Goal: Register for event/course: Sign up to attend an event or enroll in a course

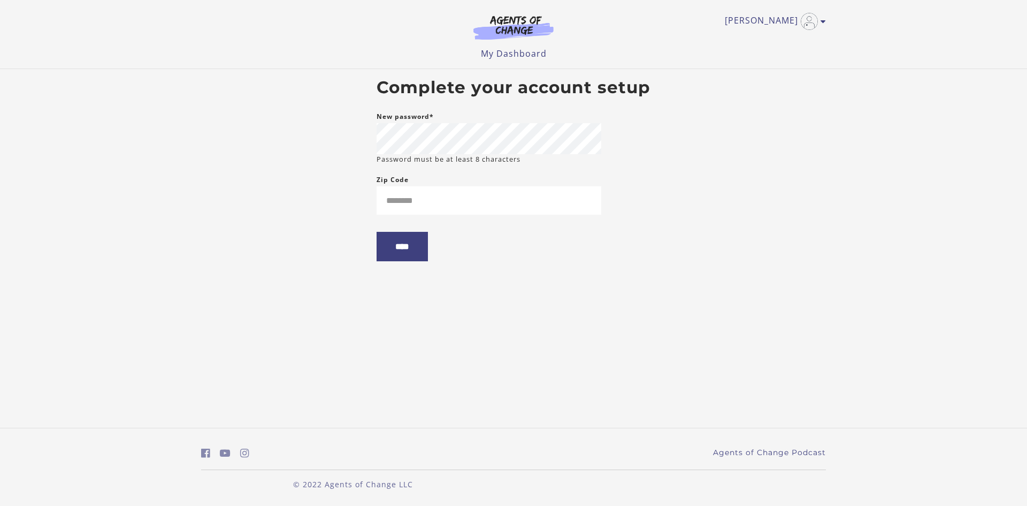
click at [429, 135] on div "New password* Password must be at least 8 characters" at bounding box center [489, 137] width 225 height 54
click at [431, 201] on input "Zip Code" at bounding box center [489, 200] width 225 height 28
type input "*****"
click at [408, 246] on input "****" at bounding box center [402, 246] width 51 height 29
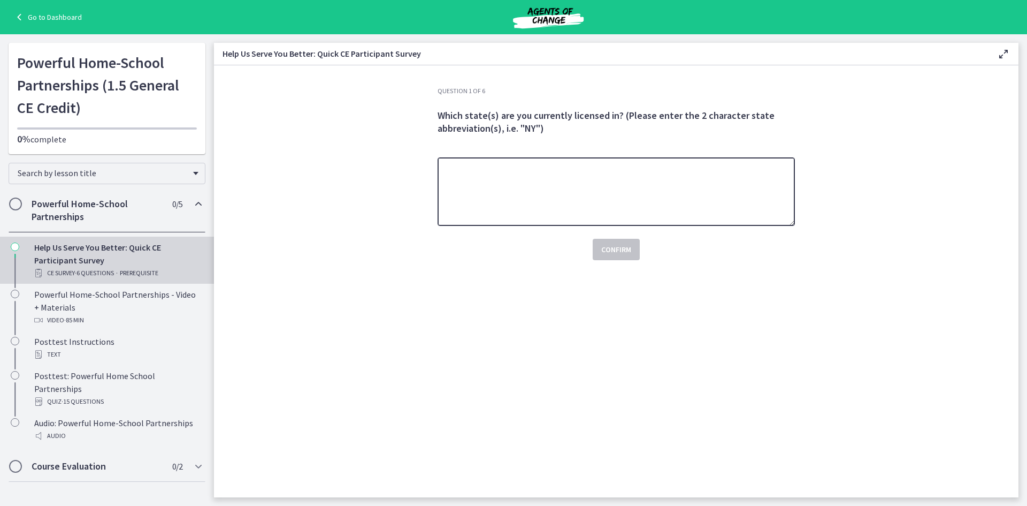
click at [578, 208] on textarea at bounding box center [616, 191] width 357 height 68
type textarea "**"
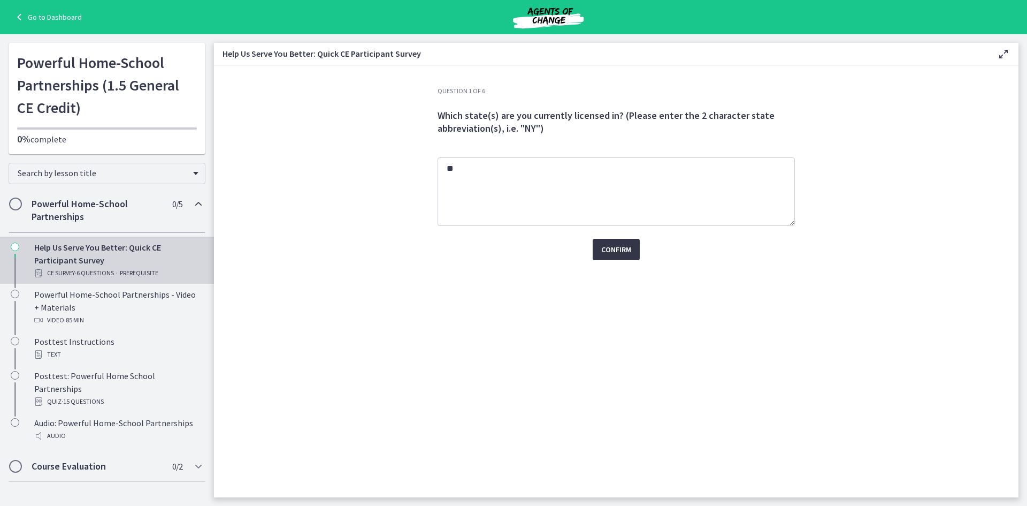
click at [624, 245] on span "Confirm" at bounding box center [616, 249] width 30 height 13
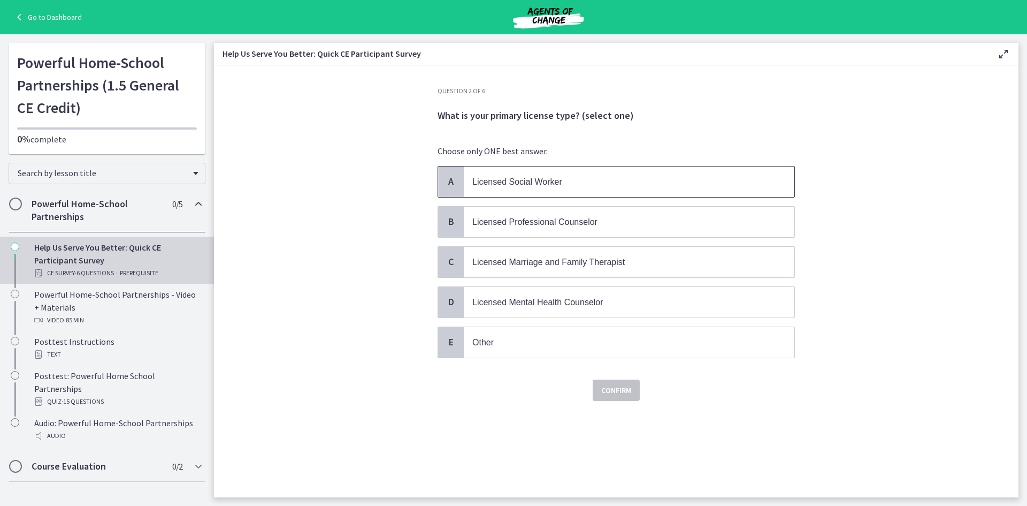
click at [551, 183] on span "Licensed Social Worker" at bounding box center [518, 181] width 90 height 9
click at [613, 383] on button "Confirm" at bounding box center [616, 389] width 47 height 21
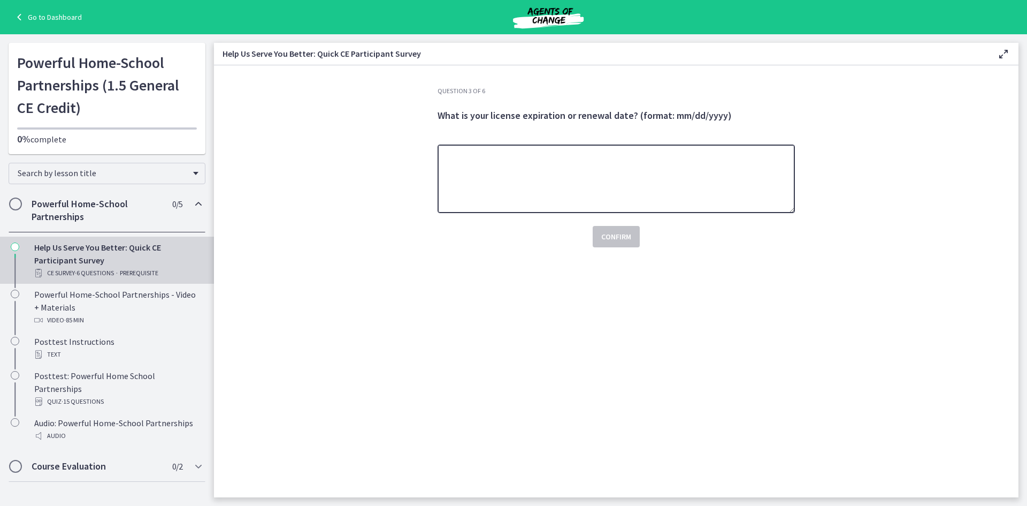
click at [490, 189] on textarea at bounding box center [616, 178] width 357 height 68
type textarea "**********"
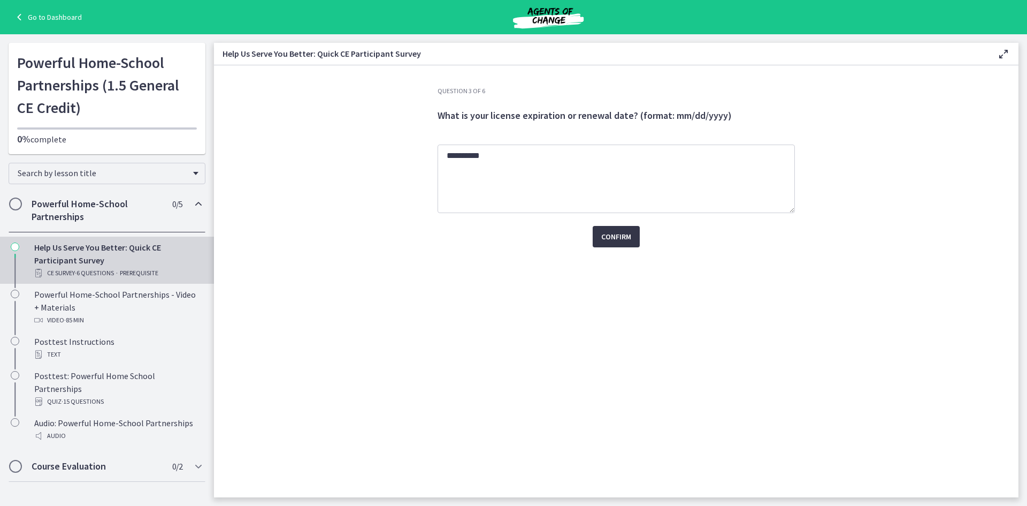
click at [616, 239] on span "Confirm" at bounding box center [616, 236] width 30 height 13
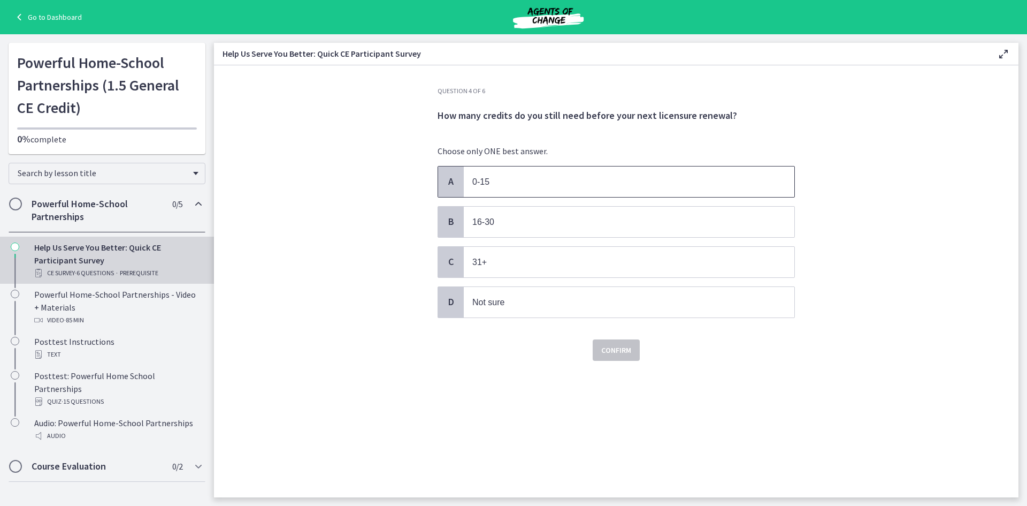
click at [534, 178] on p "0-15" at bounding box center [619, 181] width 292 height 13
click at [607, 344] on span "Confirm" at bounding box center [616, 350] width 30 height 13
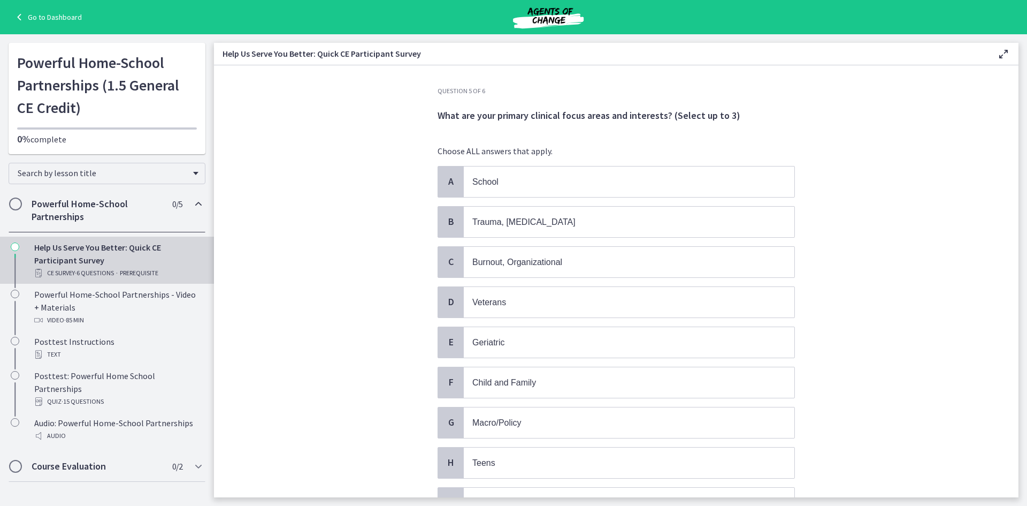
scroll to position [22, 0]
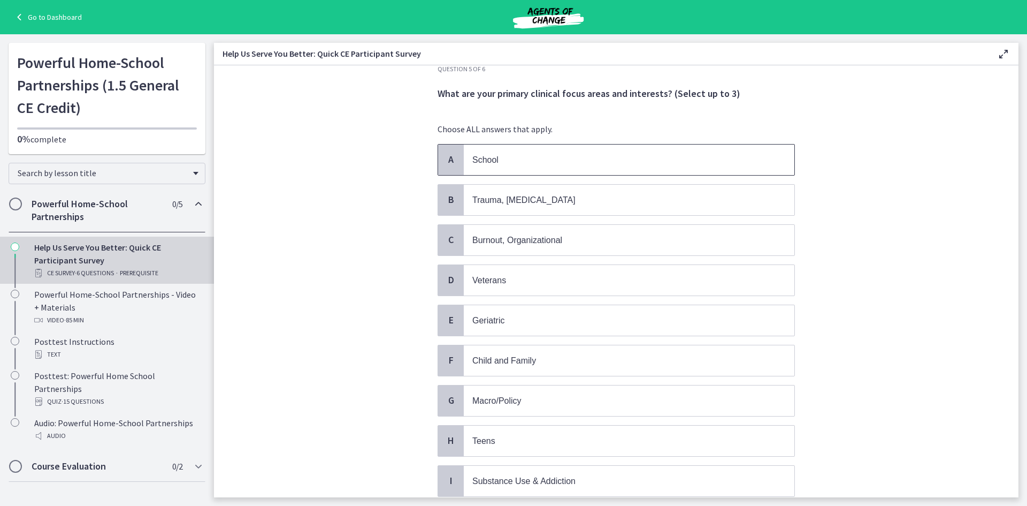
click at [469, 152] on span "School" at bounding box center [629, 159] width 331 height 31
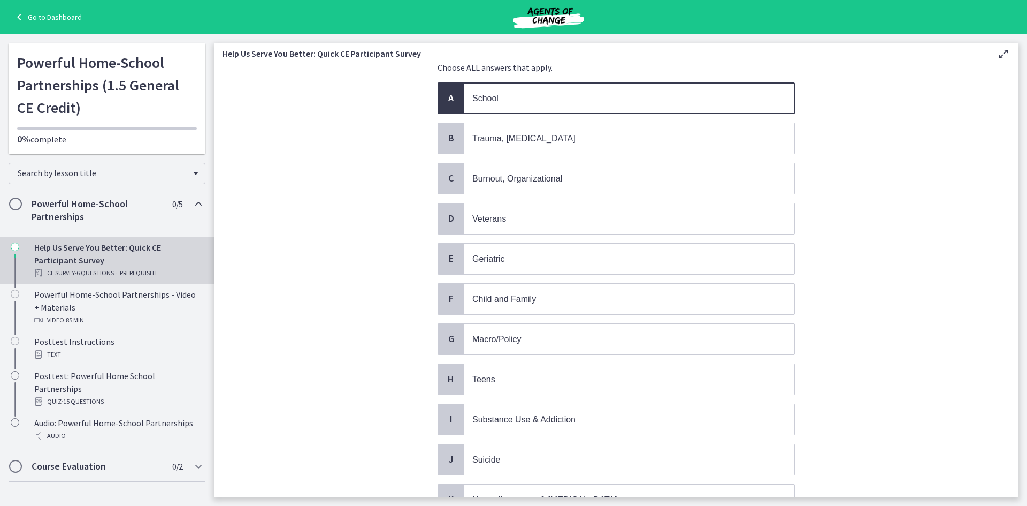
scroll to position [84, 0]
click at [464, 176] on span "Burnout, Organizational" at bounding box center [629, 178] width 331 height 31
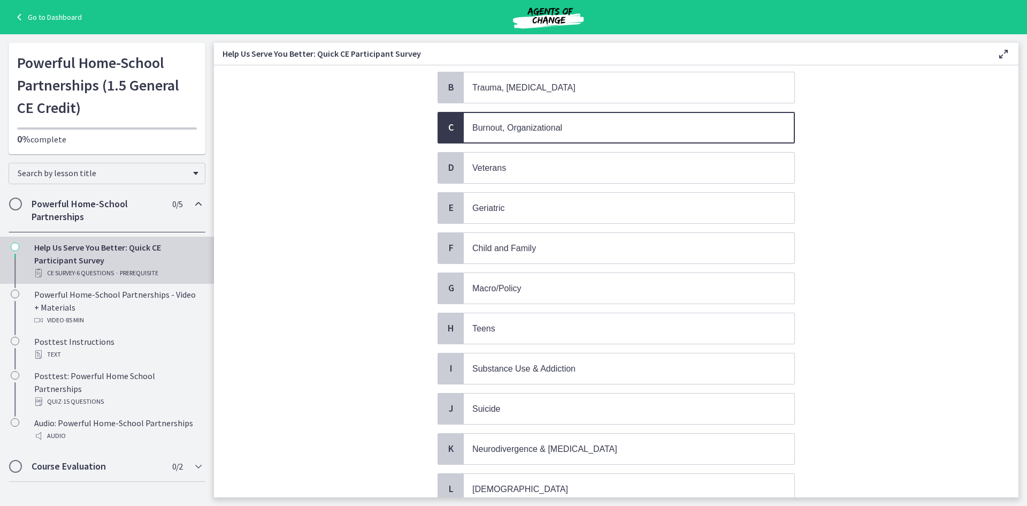
scroll to position [135, 0]
click at [467, 253] on span "Child and Family" at bounding box center [629, 247] width 331 height 31
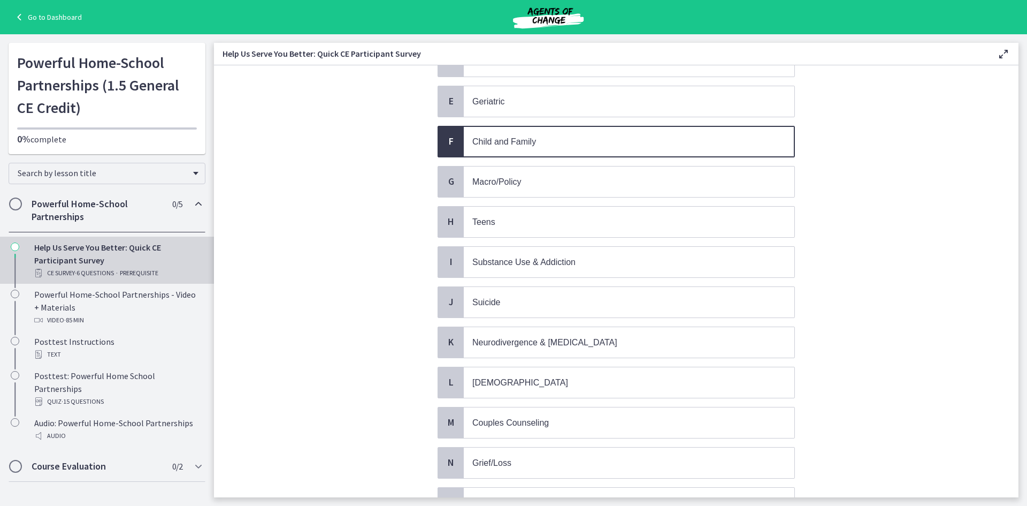
scroll to position [241, 0]
click at [464, 223] on span "Teens" at bounding box center [629, 221] width 331 height 31
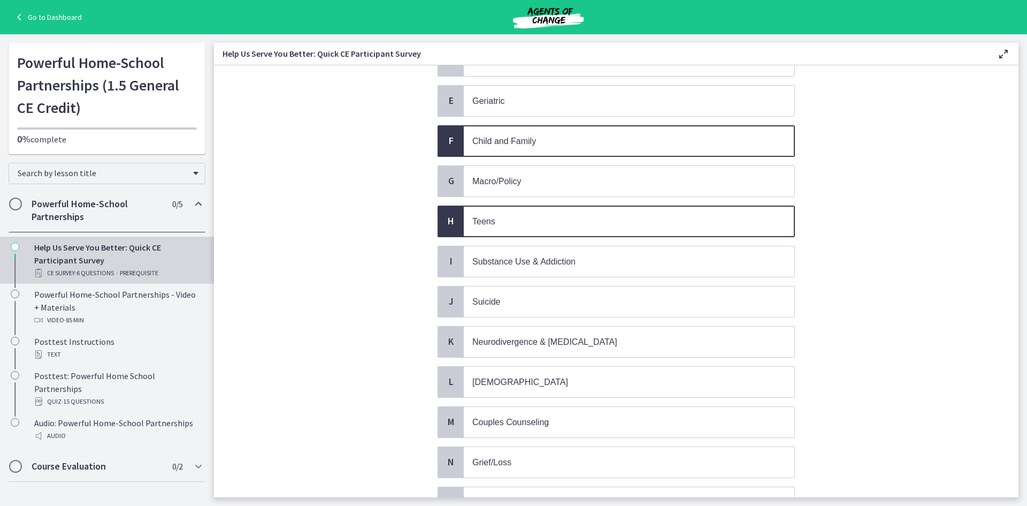
scroll to position [348, 0]
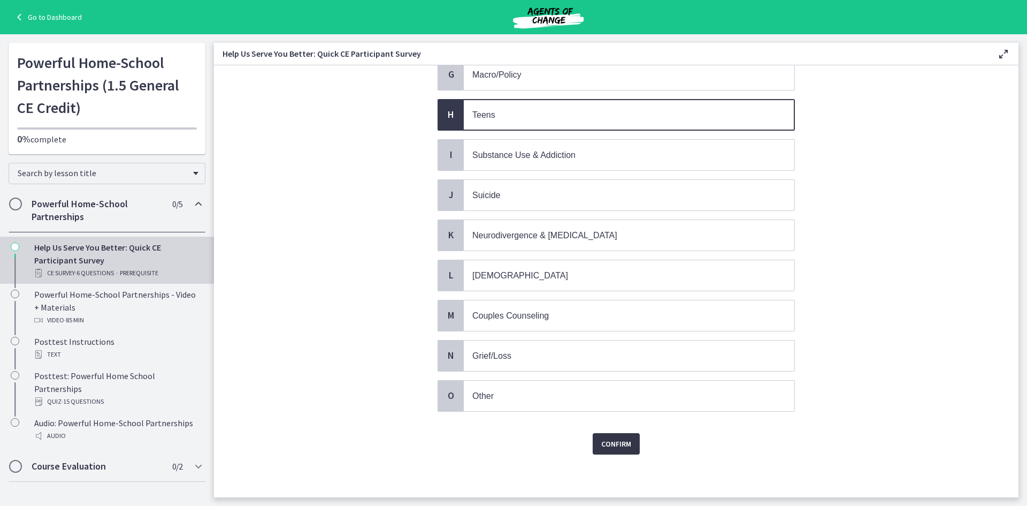
click at [599, 437] on button "Confirm" at bounding box center [616, 443] width 47 height 21
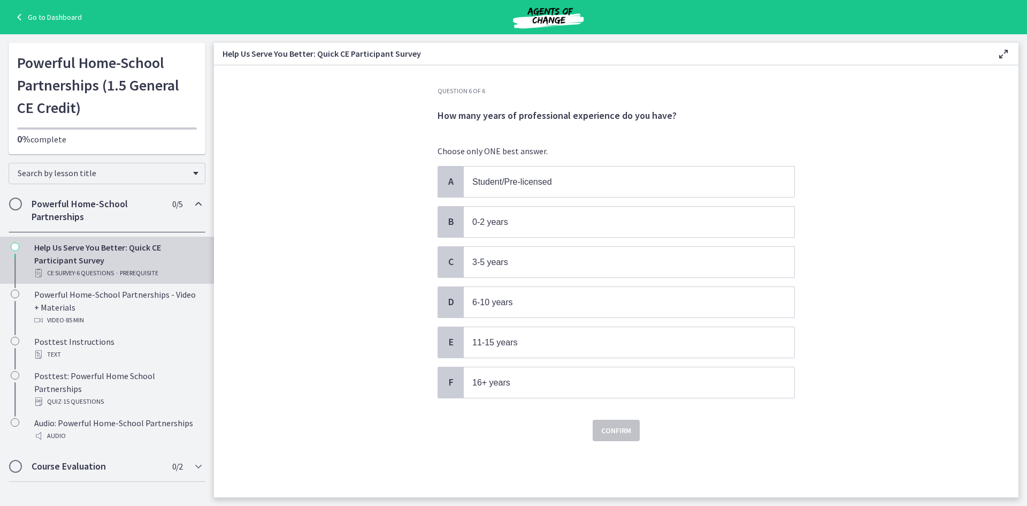
scroll to position [0, 0]
click at [490, 256] on p "3-5 years" at bounding box center [619, 261] width 292 height 13
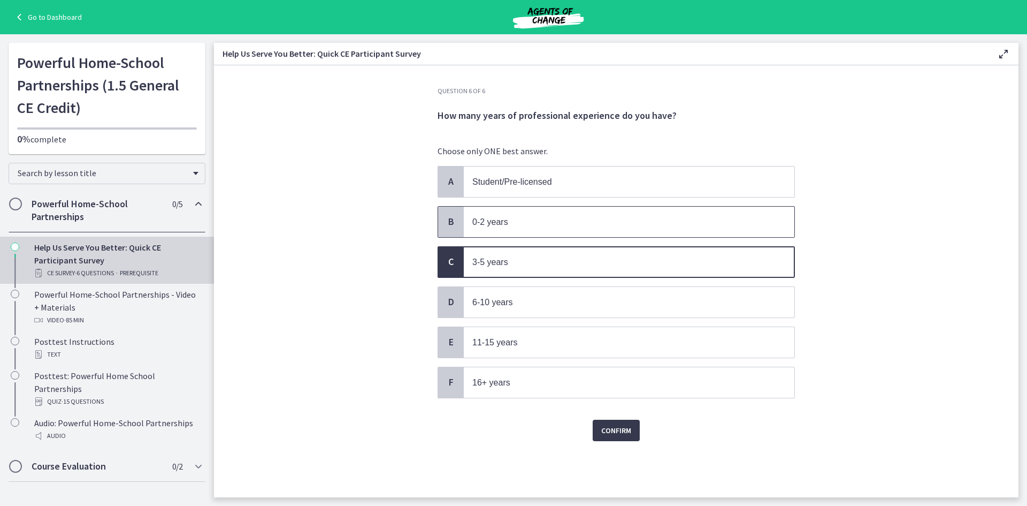
click at [511, 222] on p "0-2 years" at bounding box center [619, 221] width 292 height 13
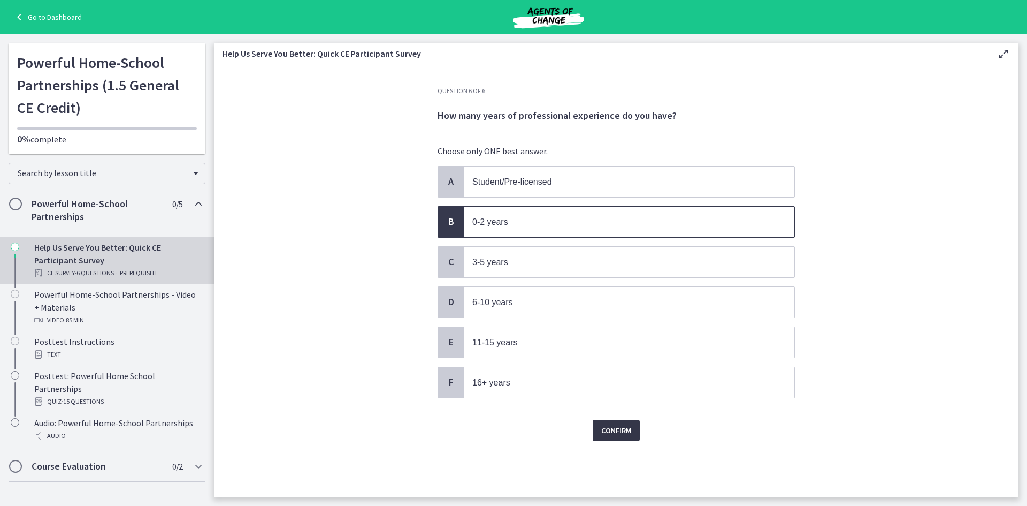
click at [613, 433] on span "Confirm" at bounding box center [616, 430] width 30 height 13
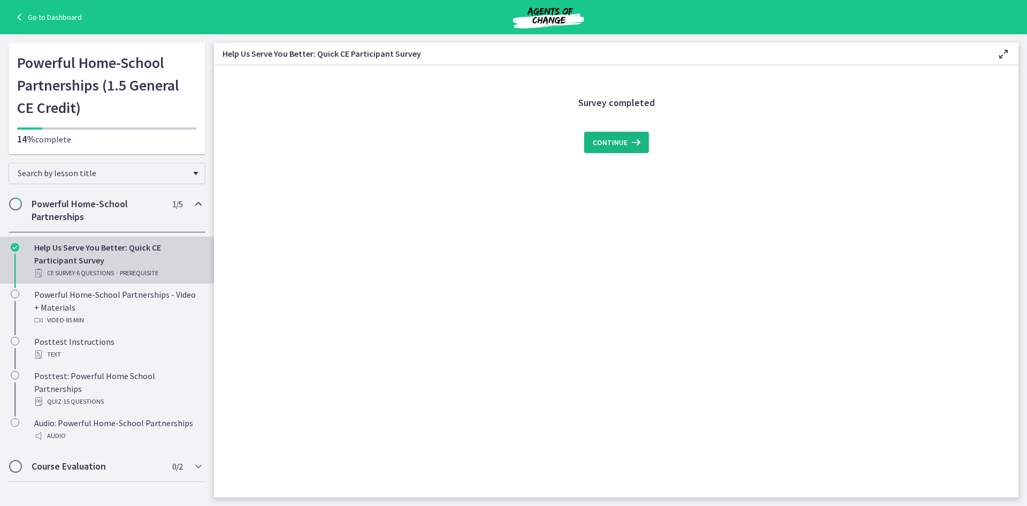
click at [610, 138] on span "Continue" at bounding box center [610, 142] width 35 height 13
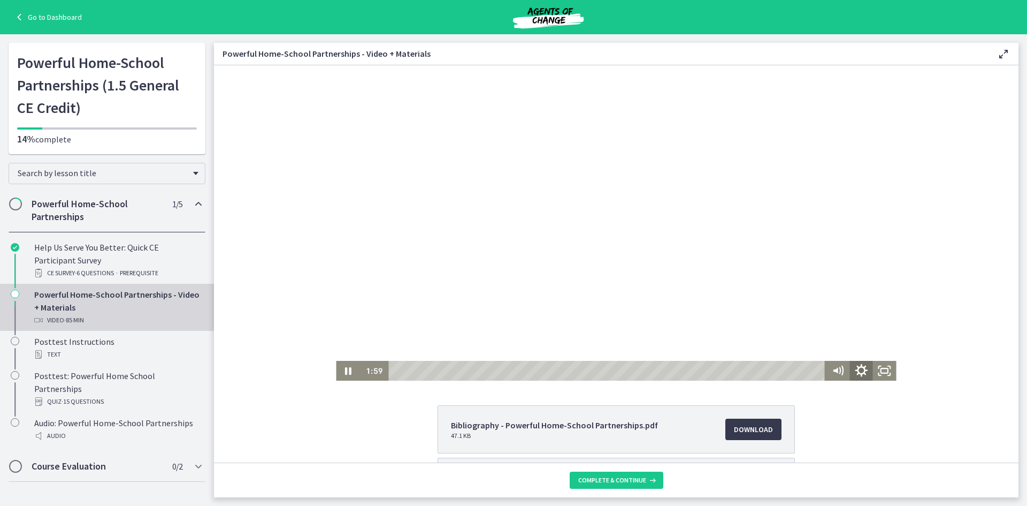
click at [856, 375] on icon "Show settings menu" at bounding box center [862, 371] width 28 height 24
click at [862, 336] on span "1x" at bounding box center [876, 331] width 29 height 20
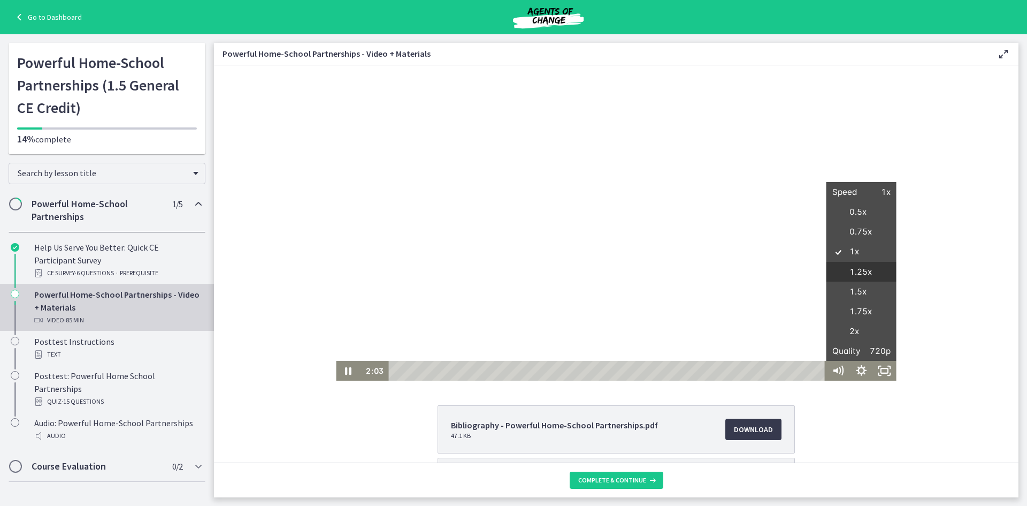
click at [862, 273] on label "1.25x" at bounding box center [862, 272] width 70 height 20
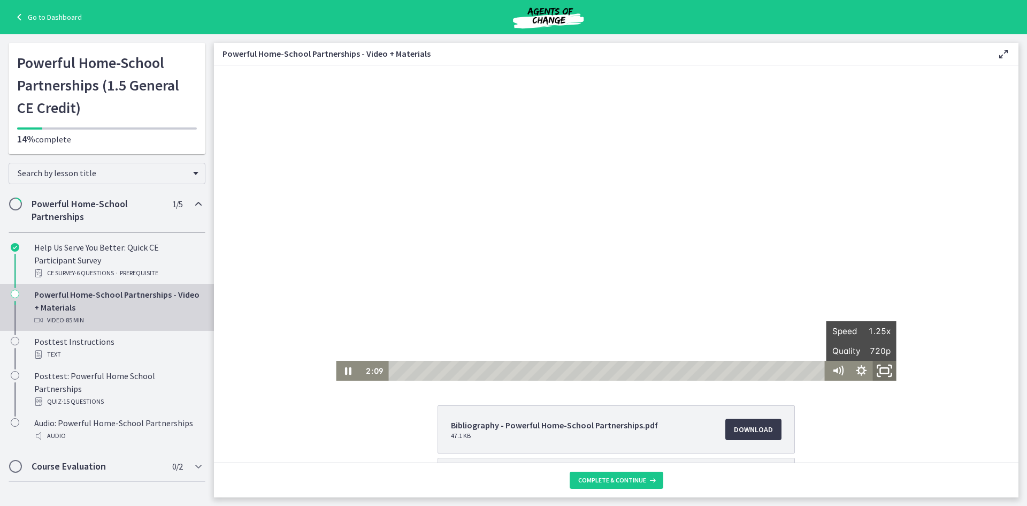
click at [884, 376] on icon "Fullscreen" at bounding box center [885, 371] width 28 height 24
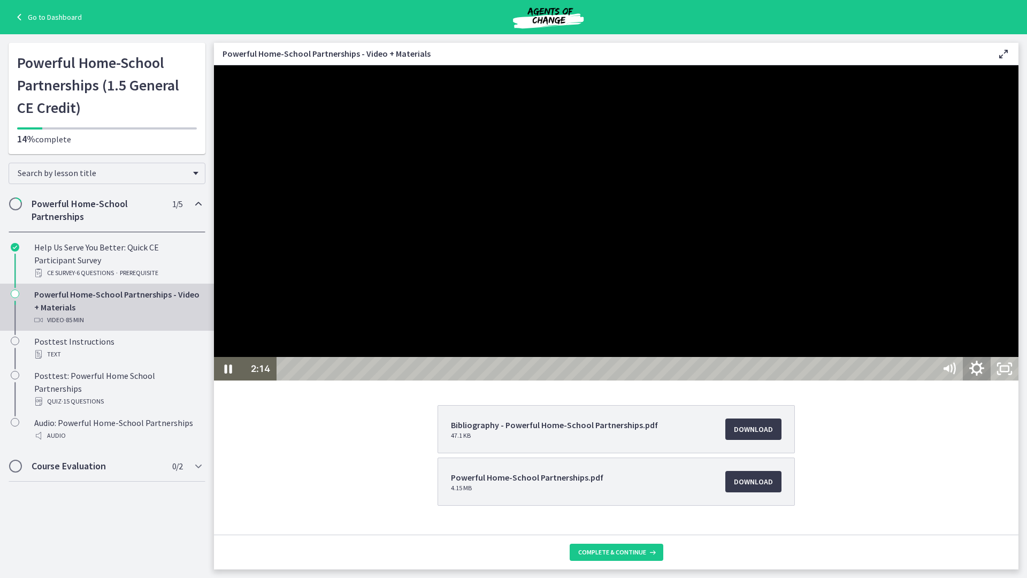
click at [994, 383] on icon "Show settings menu" at bounding box center [977, 369] width 33 height 28
click at [977, 333] on span "Speed" at bounding box center [959, 322] width 35 height 24
click at [1019, 287] on label "1.5x" at bounding box center [976, 274] width 83 height 25
click at [1019, 380] on div at bounding box center [616, 222] width 805 height 315
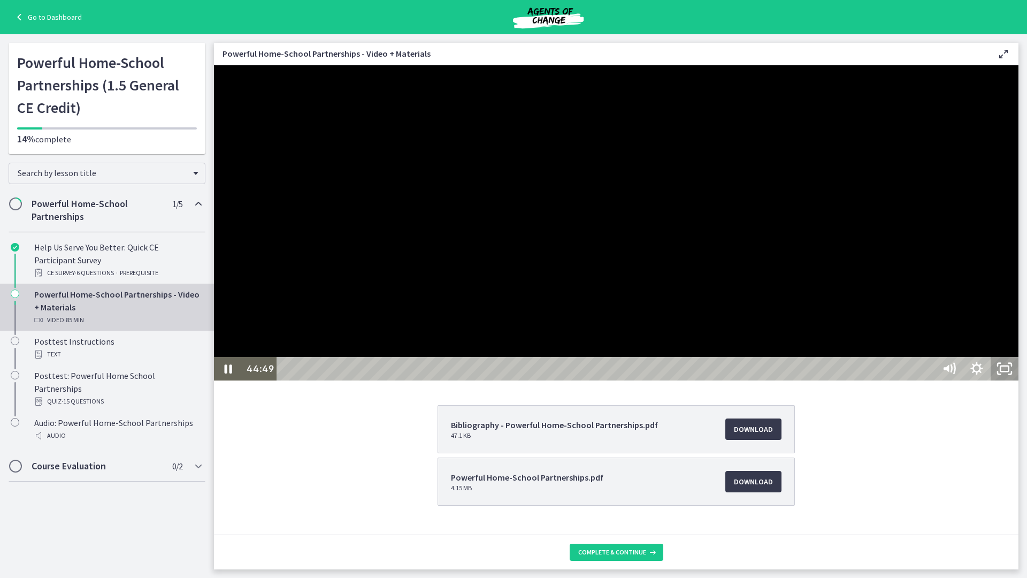
click at [1019, 380] on icon "Unfullscreen" at bounding box center [1005, 369] width 28 height 24
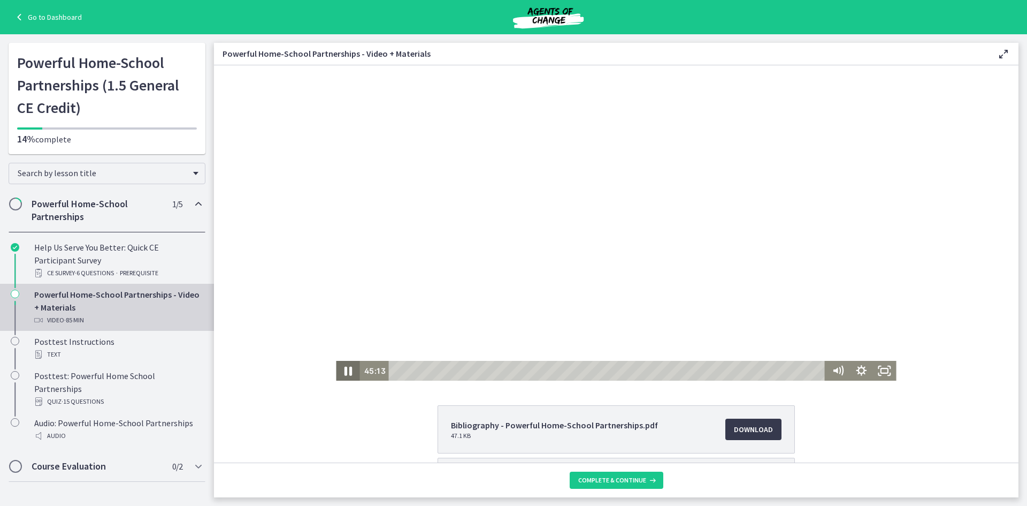
click at [345, 372] on icon "Pause" at bounding box center [348, 371] width 7 height 9
click at [347, 364] on icon "Play Video" at bounding box center [349, 371] width 24 height 20
click at [863, 376] on icon "Show settings menu" at bounding box center [862, 371] width 28 height 24
click at [854, 376] on icon "Hide settings menu" at bounding box center [862, 371] width 28 height 24
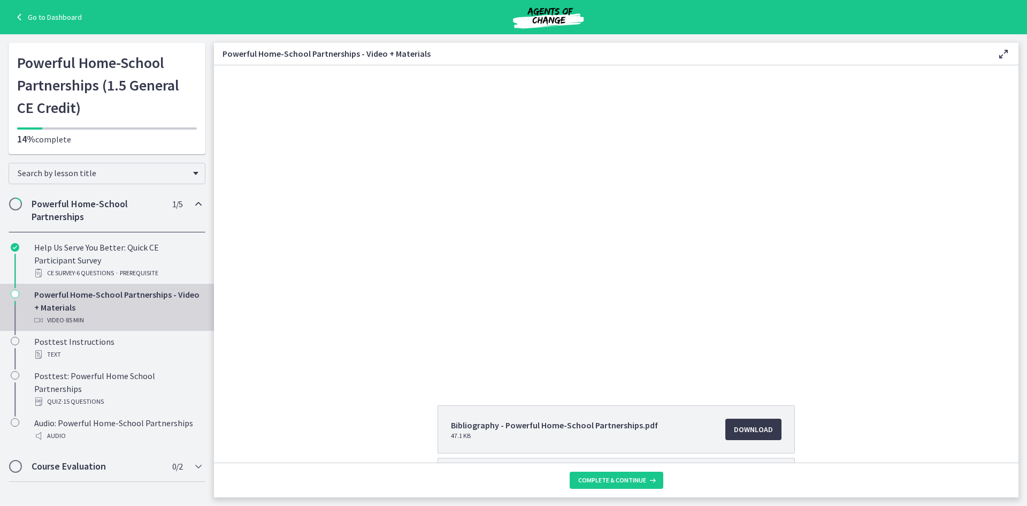
click at [838, 412] on div "Bibliography - Powerful Home-School Partnerships.pdf 47.1 KB Download Opens in …" at bounding box center [616, 481] width 805 height 152
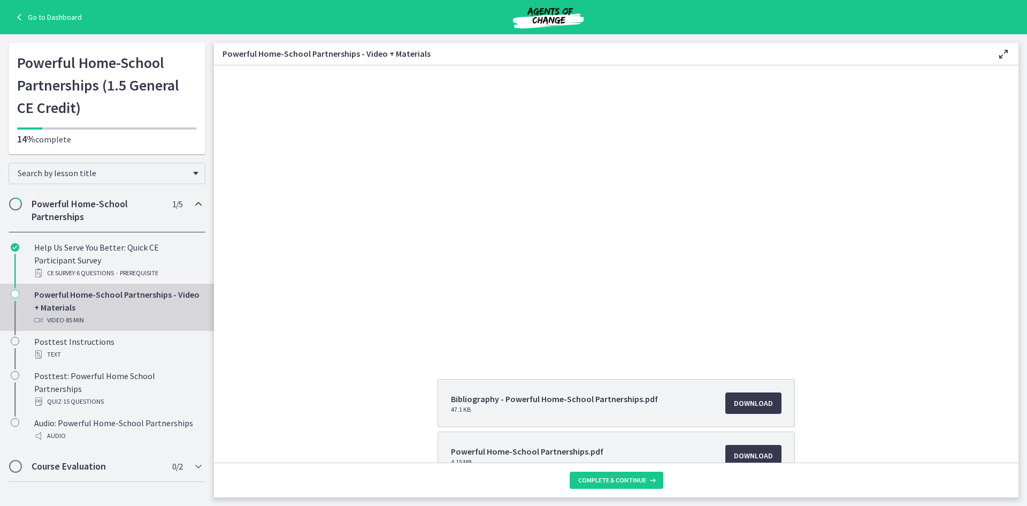
scroll to position [12, 0]
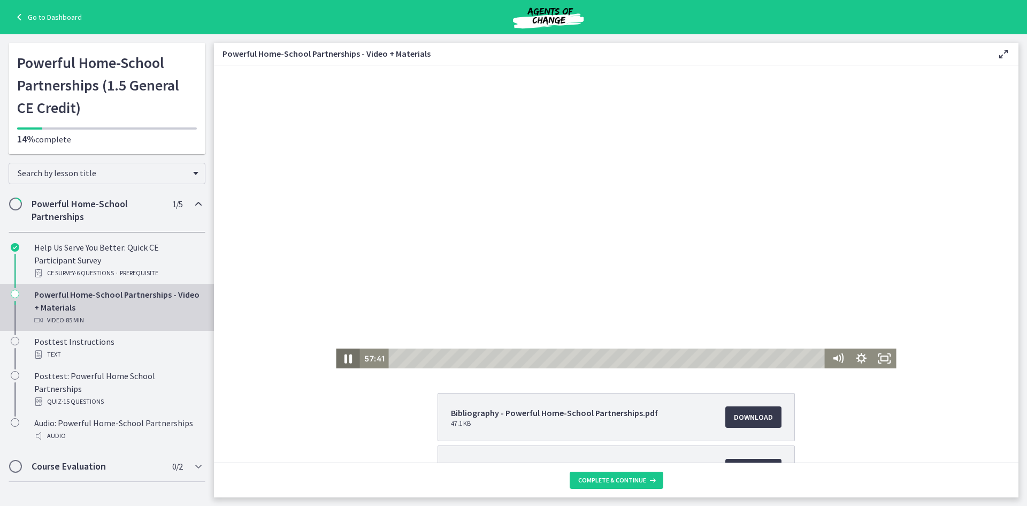
click at [341, 355] on icon "Pause" at bounding box center [348, 358] width 28 height 24
click at [337, 360] on icon "Play Video" at bounding box center [349, 358] width 28 height 24
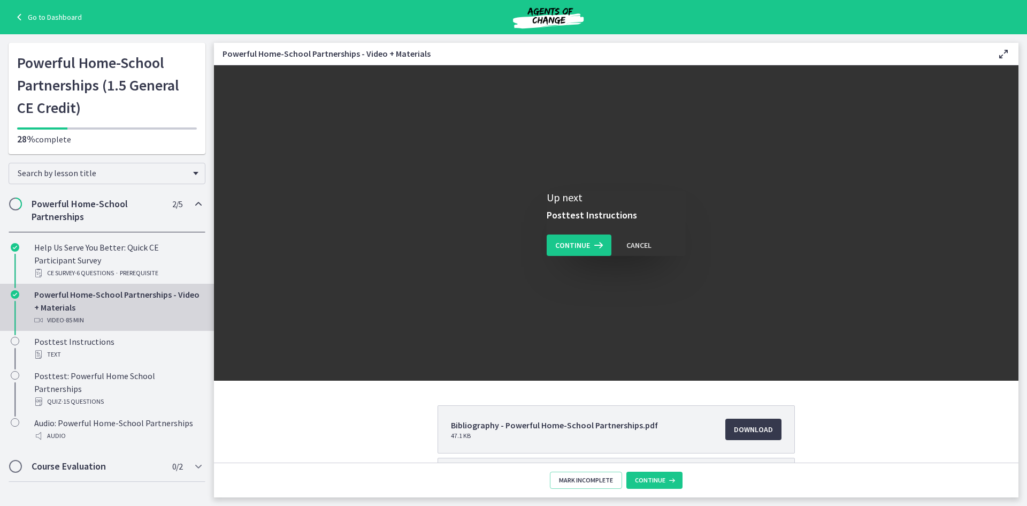
scroll to position [0, 0]
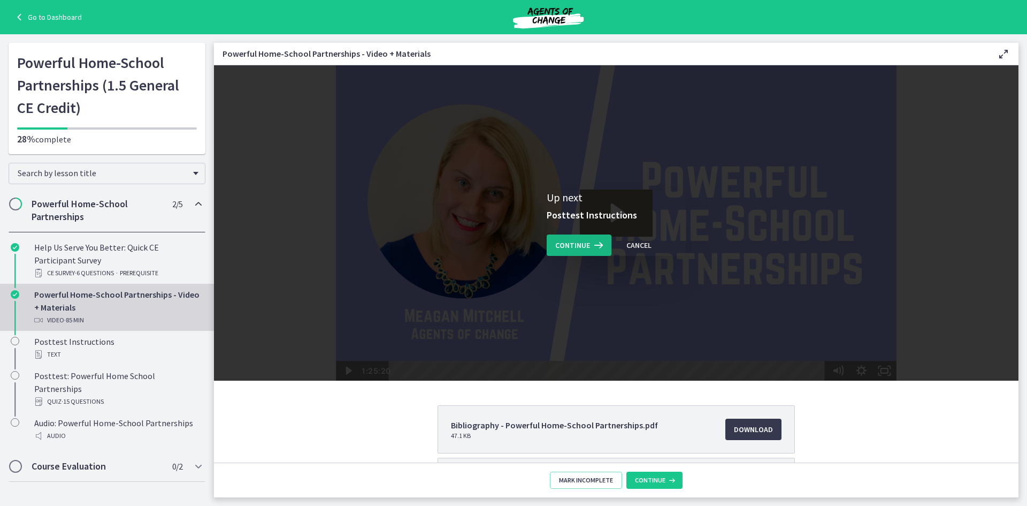
click at [590, 246] on icon at bounding box center [597, 245] width 15 height 13
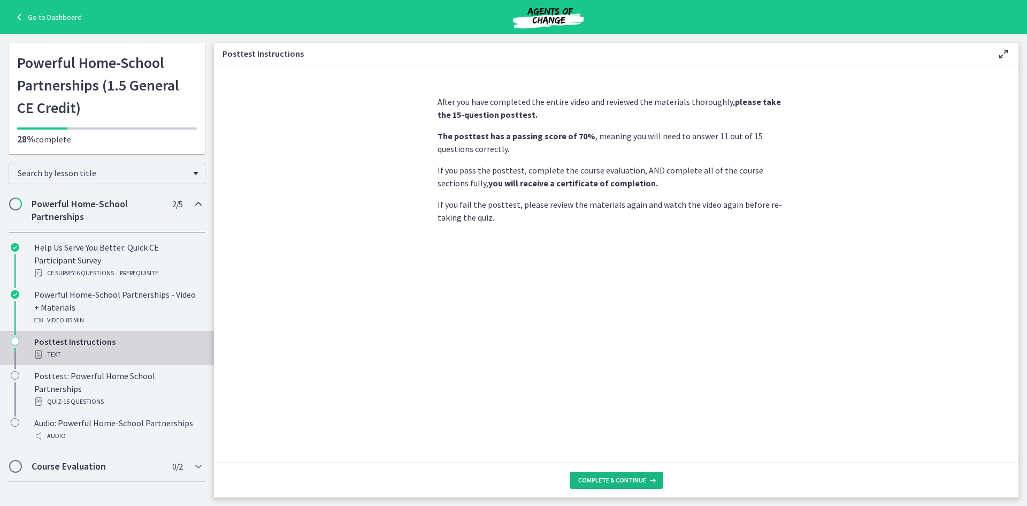
click at [620, 475] on button "Complete & continue" at bounding box center [617, 479] width 94 height 17
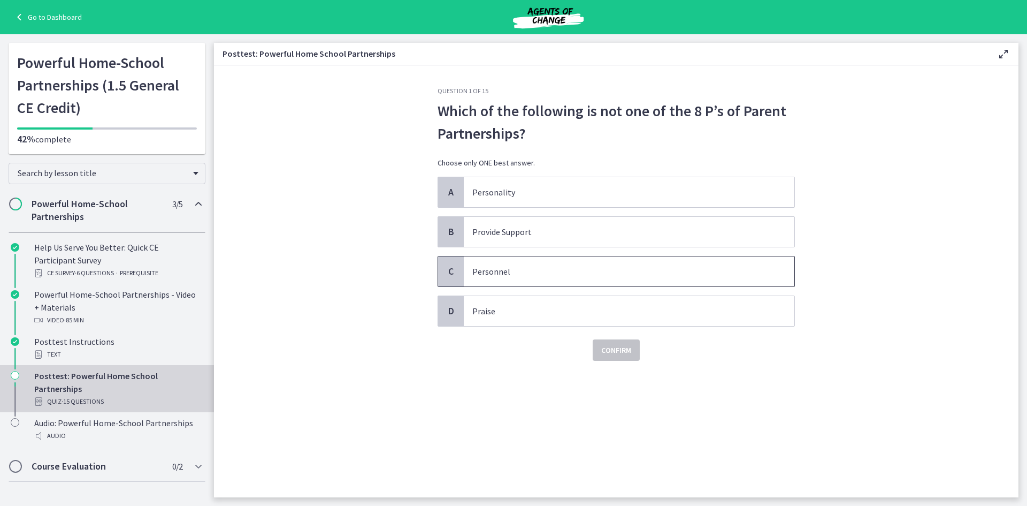
click at [502, 270] on p "Personnel" at bounding box center [619, 271] width 292 height 13
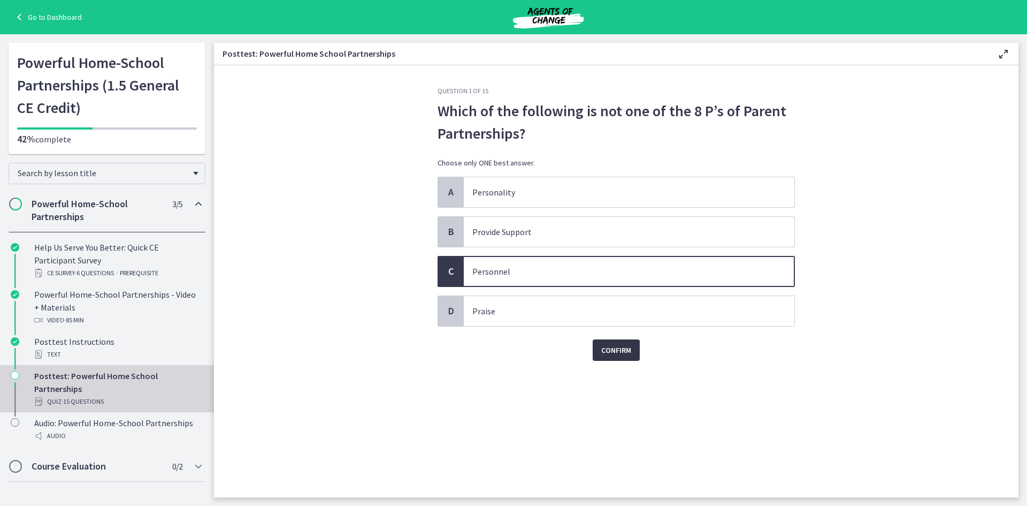
click at [626, 352] on span "Confirm" at bounding box center [616, 350] width 30 height 13
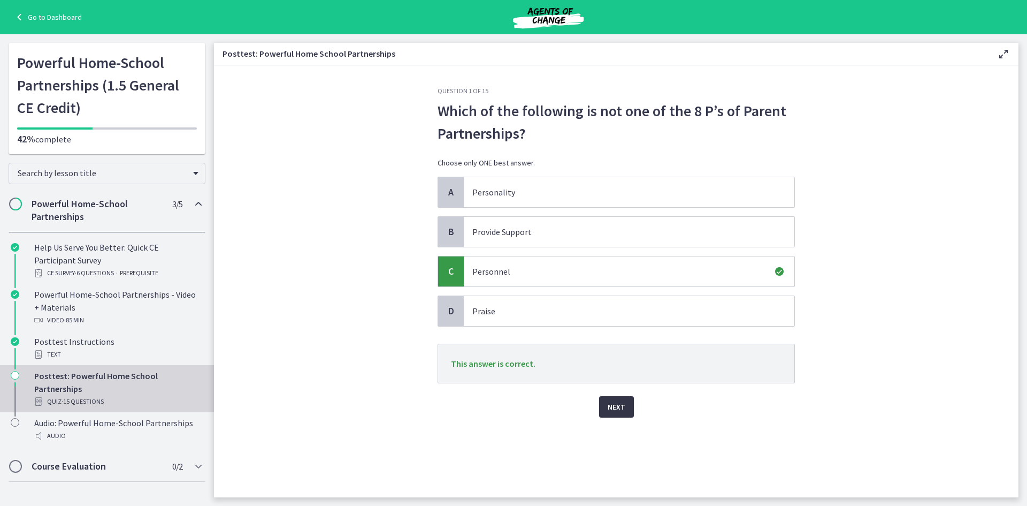
click at [626, 405] on button "Next" at bounding box center [616, 406] width 35 height 21
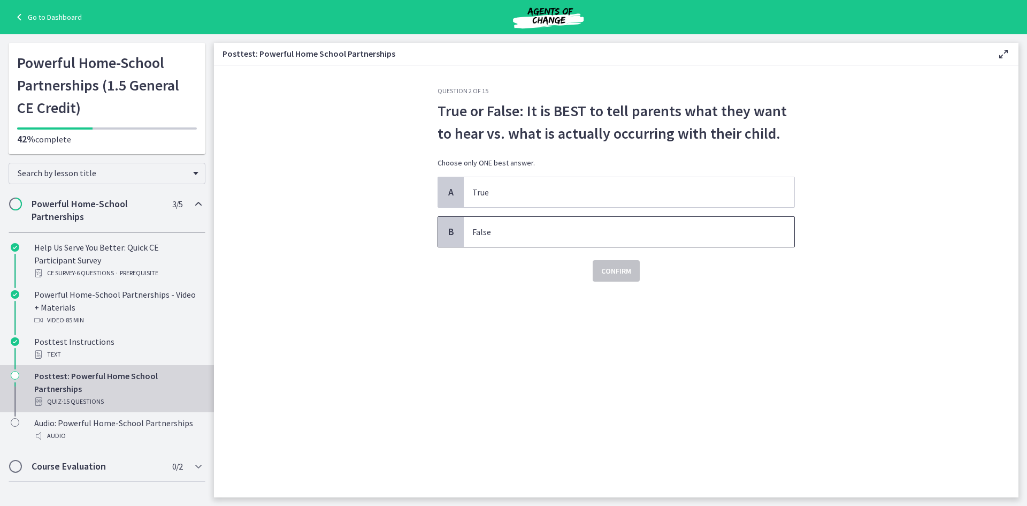
click at [551, 239] on span "False" at bounding box center [629, 232] width 331 height 30
click at [610, 267] on span "Confirm" at bounding box center [616, 270] width 30 height 13
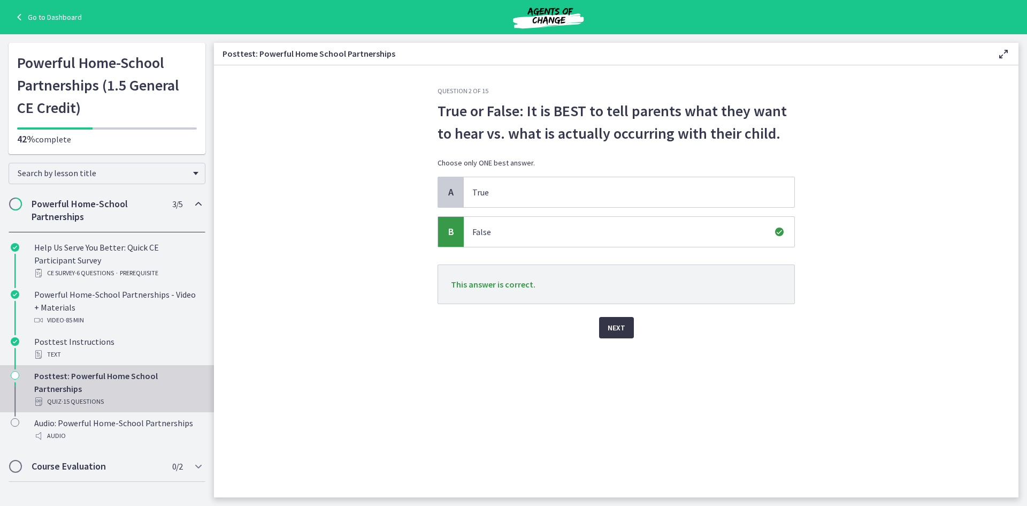
click at [613, 337] on button "Next" at bounding box center [616, 327] width 35 height 21
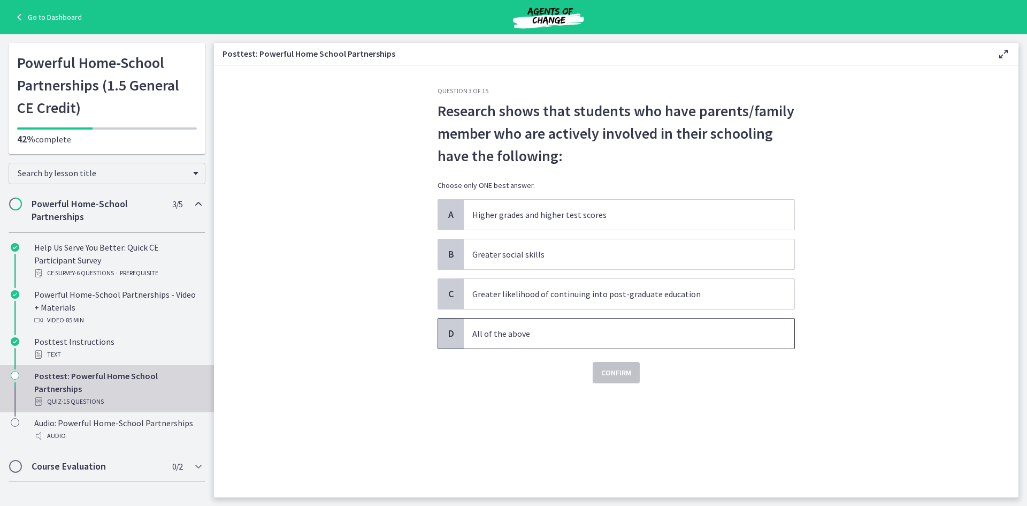
click at [531, 331] on p "All of the above" at bounding box center [619, 333] width 292 height 13
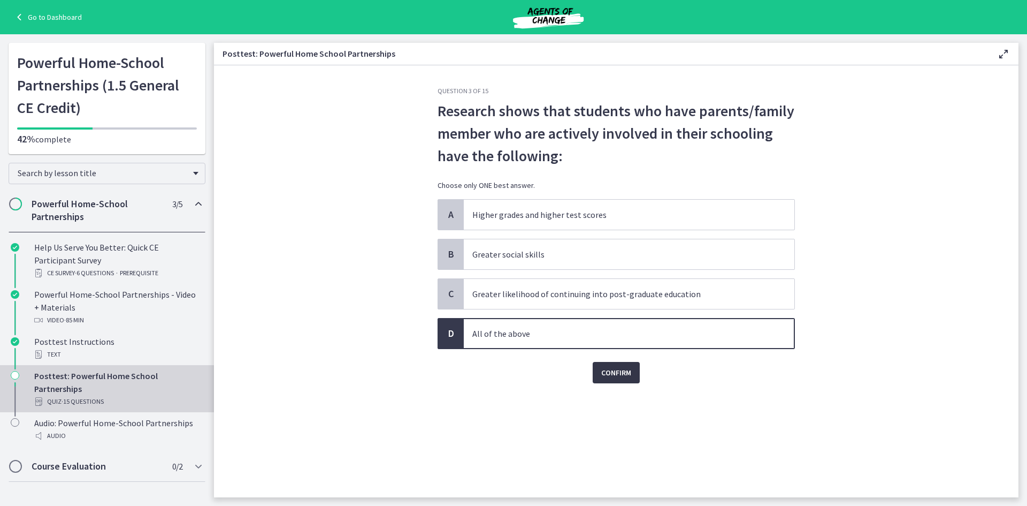
click at [613, 375] on span "Confirm" at bounding box center [616, 372] width 30 height 13
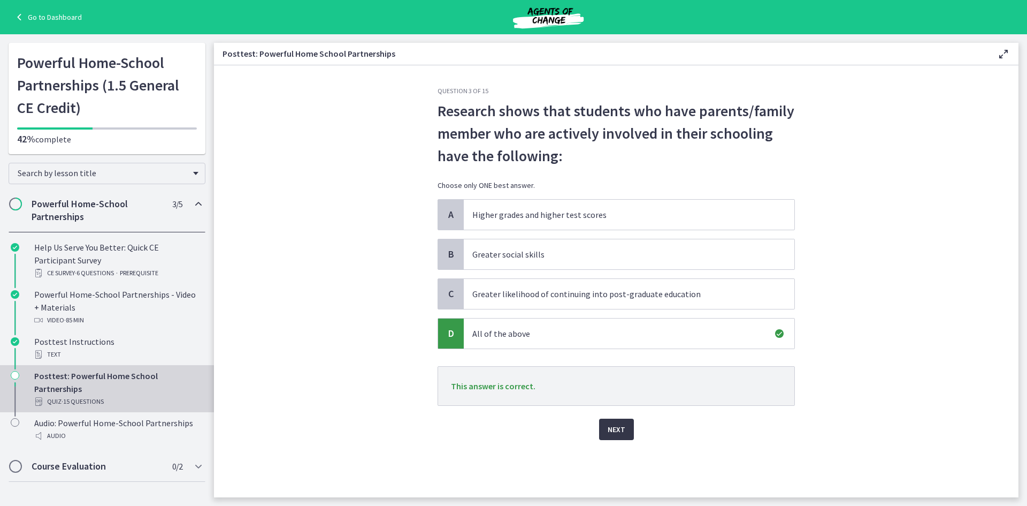
click at [607, 431] on button "Next" at bounding box center [616, 428] width 35 height 21
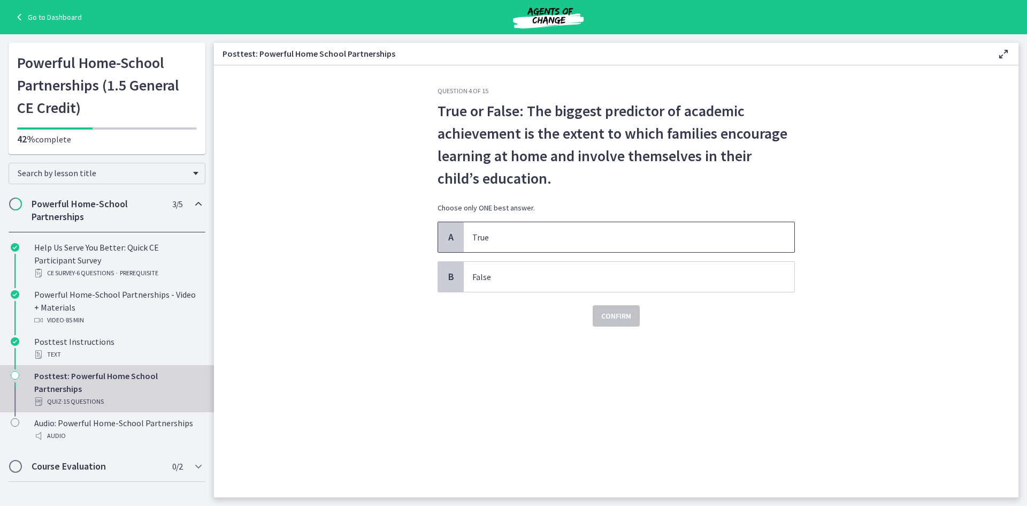
click at [501, 246] on span "True" at bounding box center [629, 237] width 331 height 30
click at [616, 321] on span "Confirm" at bounding box center [616, 315] width 30 height 13
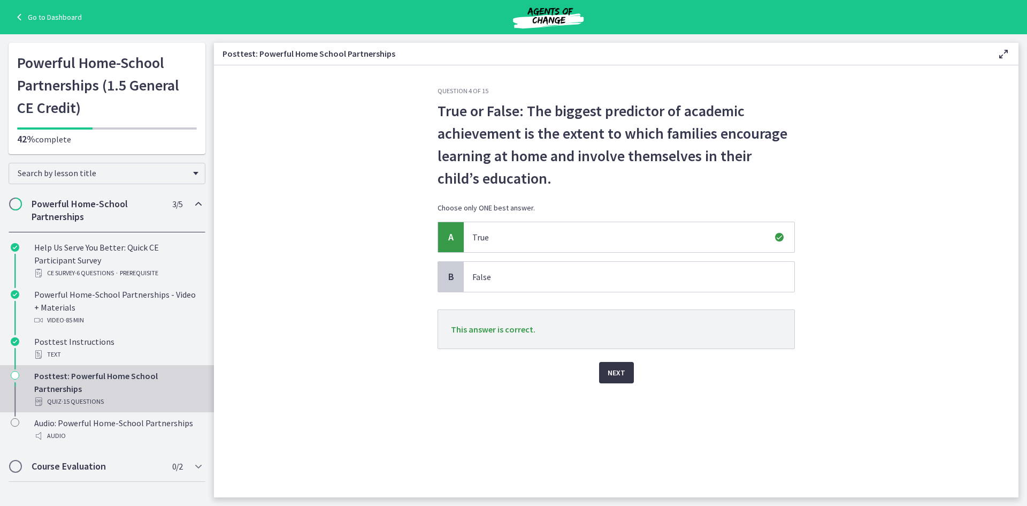
click at [613, 376] on span "Next" at bounding box center [617, 372] width 18 height 13
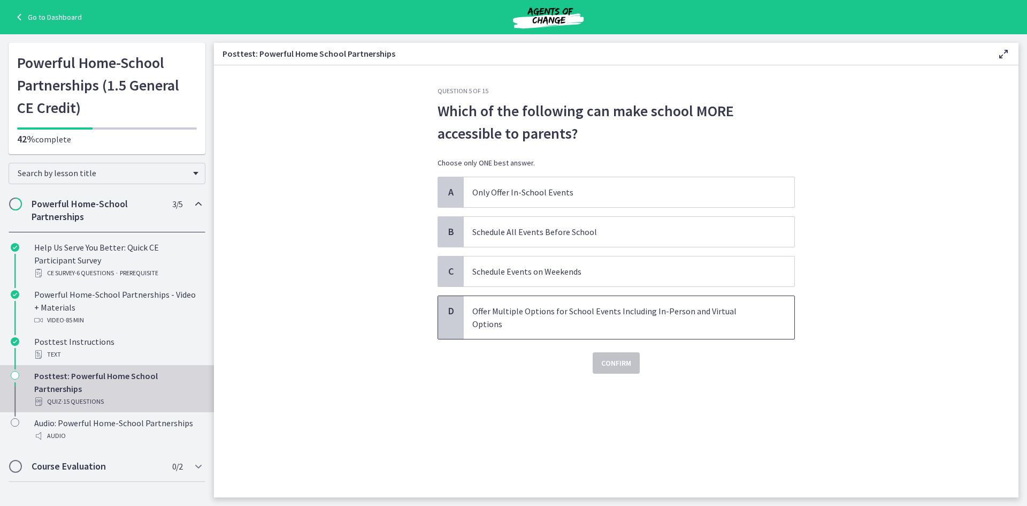
click at [539, 314] on p "Offer Multiple Options for School Events Including In-Person and Virtual Options" at bounding box center [619, 317] width 292 height 26
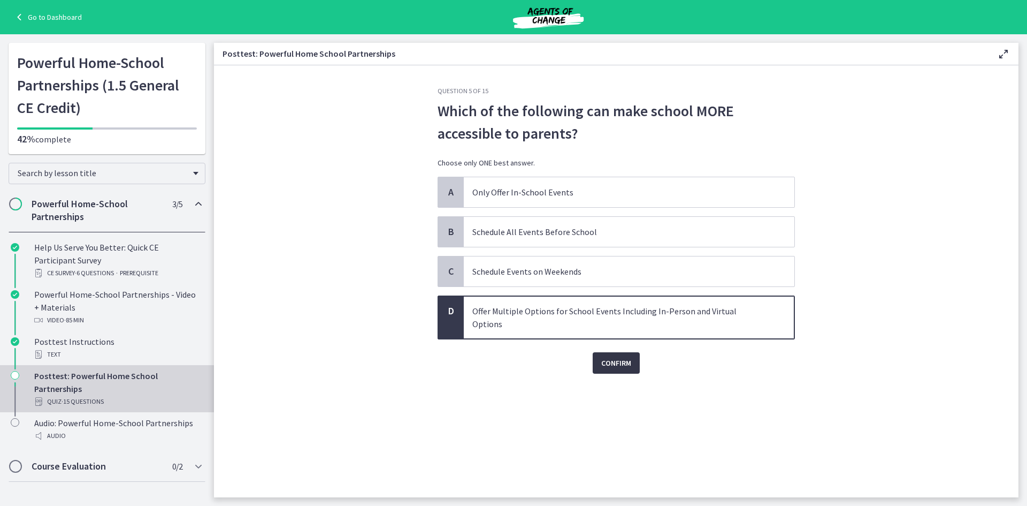
click at [612, 356] on span "Confirm" at bounding box center [616, 362] width 30 height 13
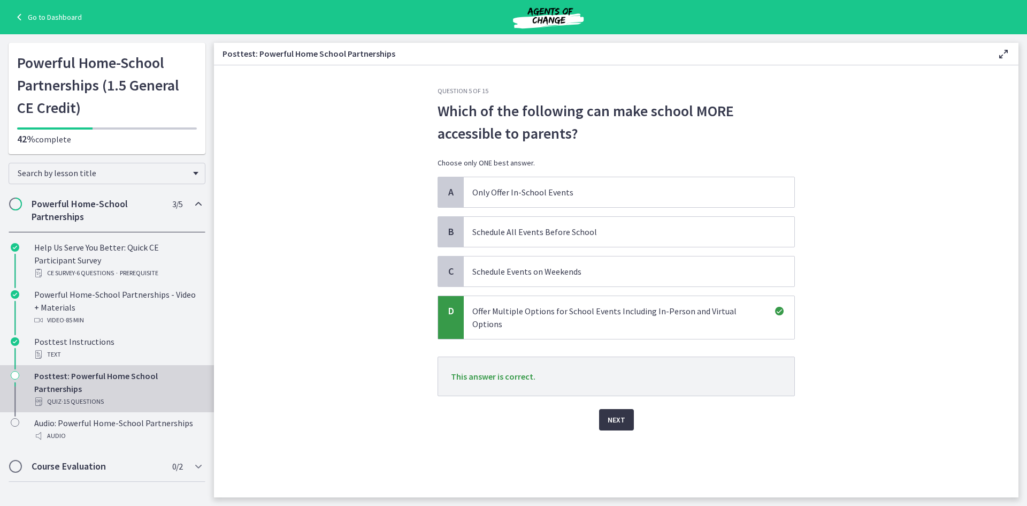
click at [612, 413] on span "Next" at bounding box center [617, 419] width 18 height 13
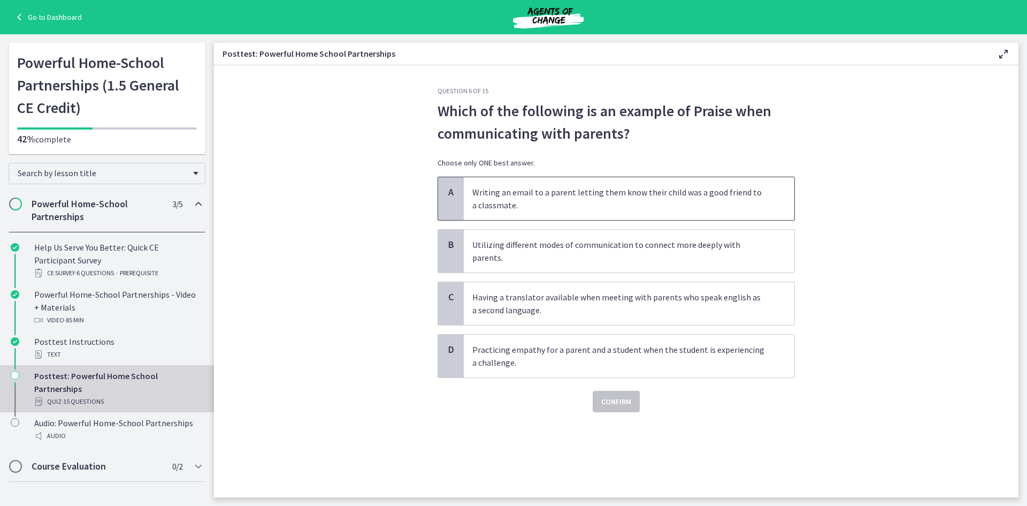
click at [767, 195] on span "Writing an email to a parent letting them know their child was a good friend to…" at bounding box center [629, 198] width 331 height 43
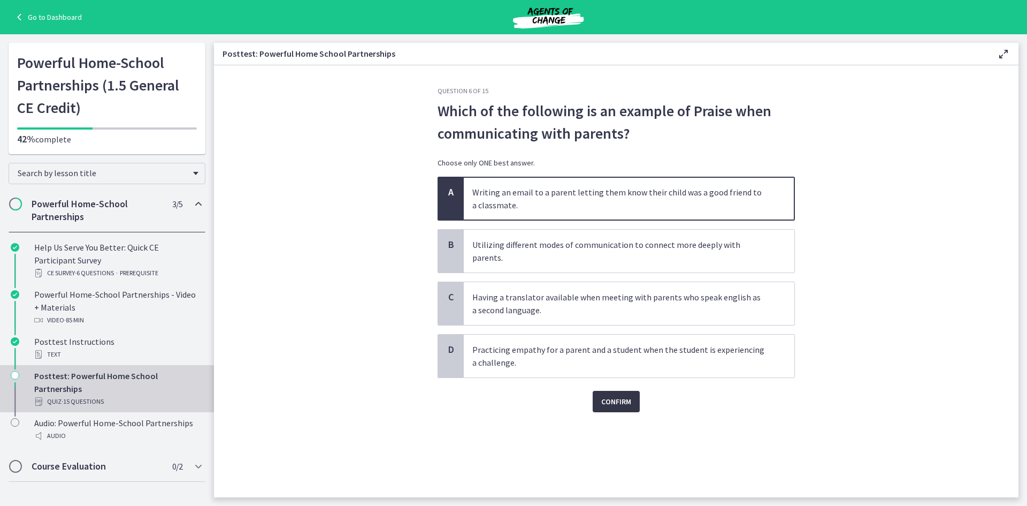
click at [624, 395] on span "Confirm" at bounding box center [616, 401] width 30 height 13
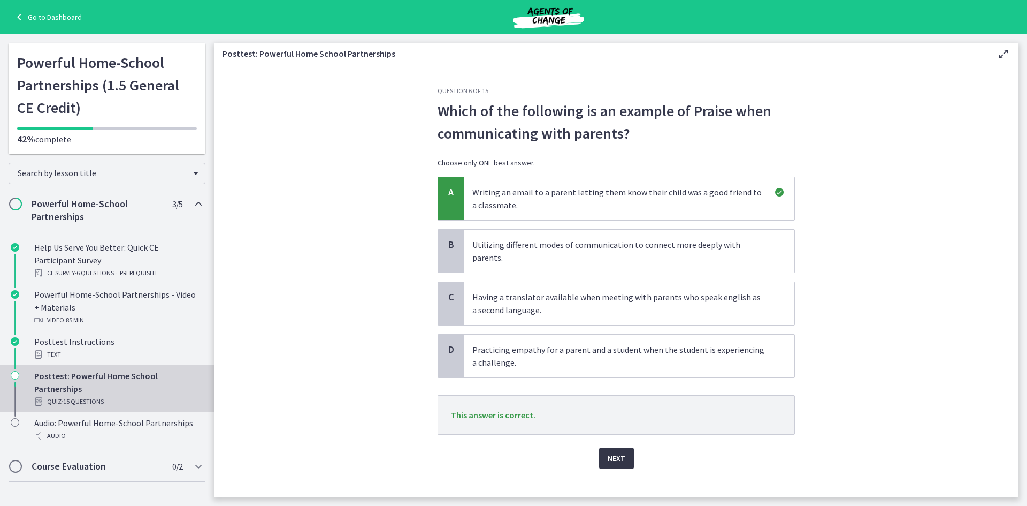
click at [618, 447] on button "Next" at bounding box center [616, 457] width 35 height 21
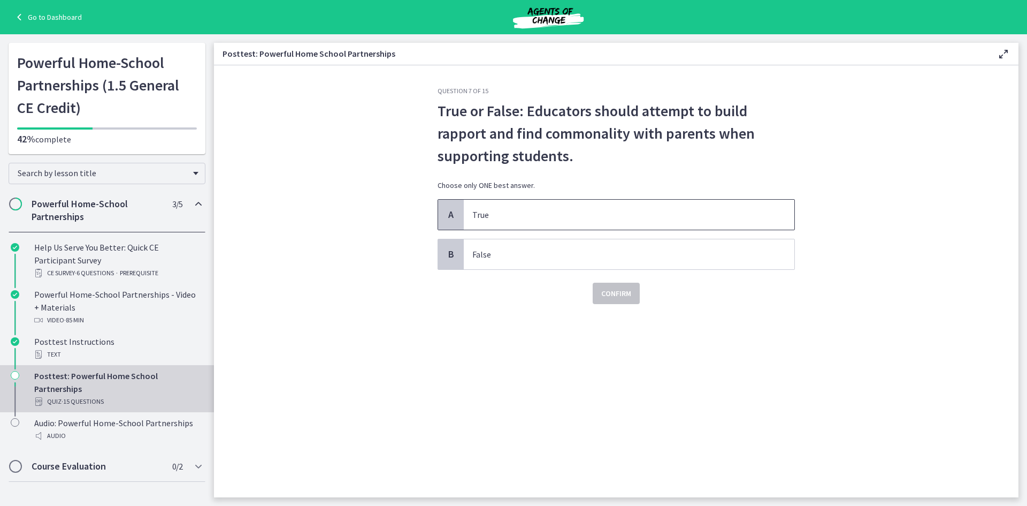
click at [560, 205] on span "True" at bounding box center [629, 215] width 331 height 30
click at [621, 296] on span "Confirm" at bounding box center [616, 293] width 30 height 13
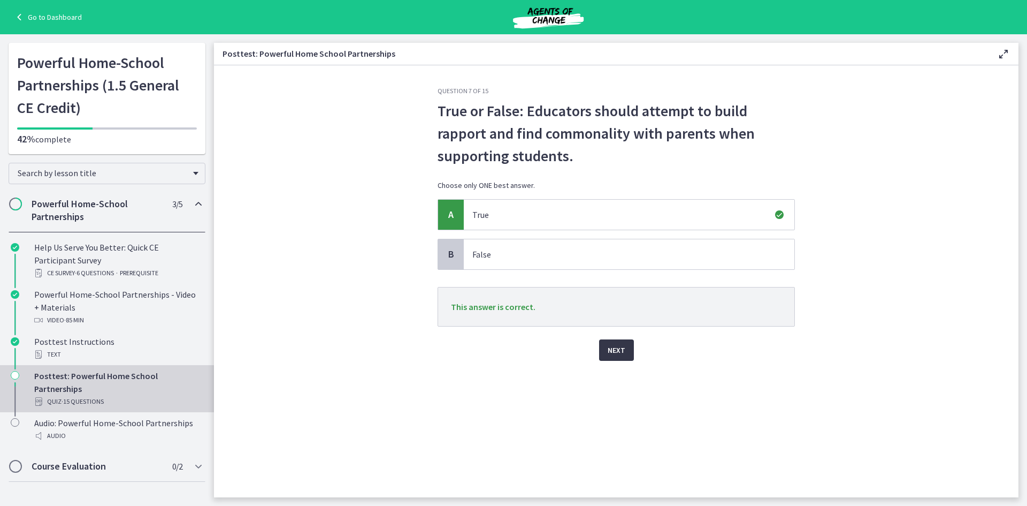
click at [610, 354] on span "Next" at bounding box center [617, 350] width 18 height 13
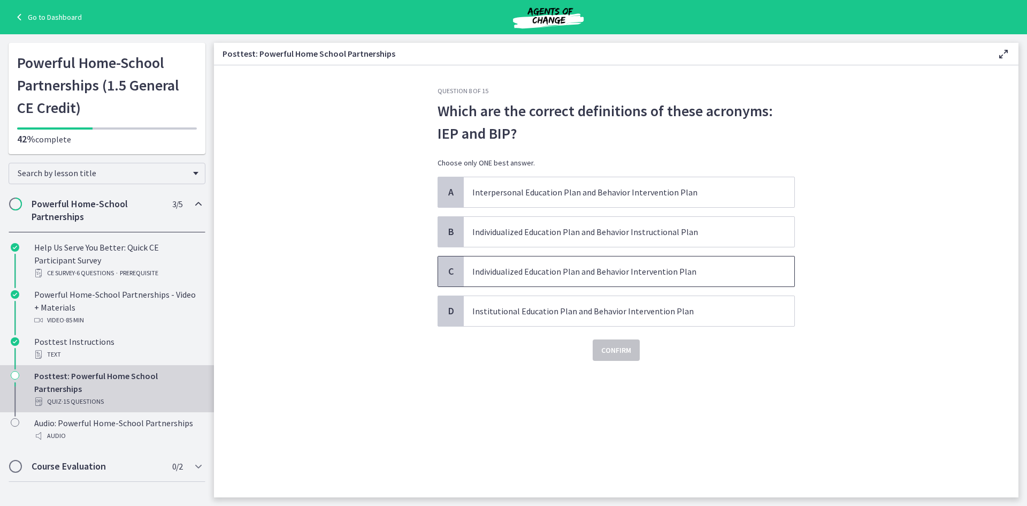
click at [582, 277] on p "Individualized Education Plan and Behavior Intervention Plan" at bounding box center [619, 271] width 292 height 13
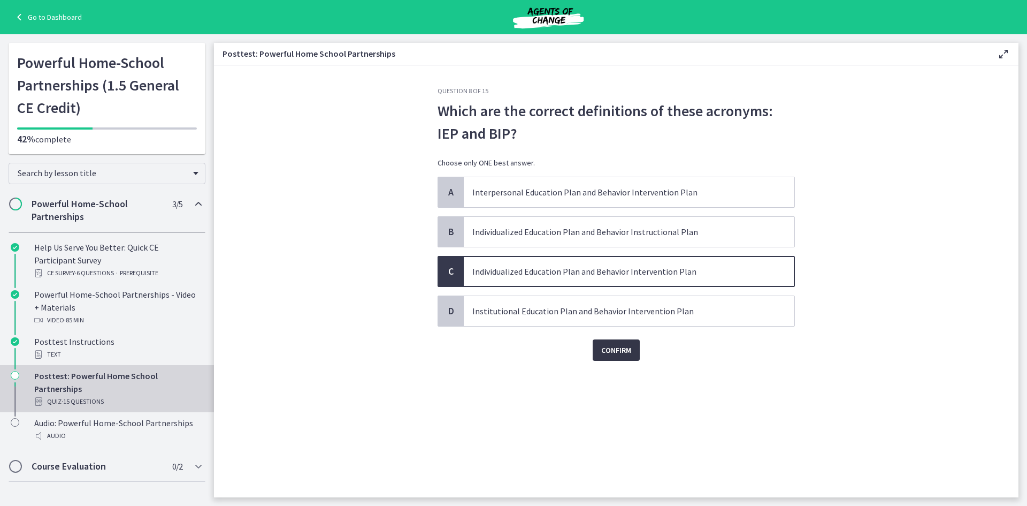
click at [612, 359] on button "Confirm" at bounding box center [616, 349] width 47 height 21
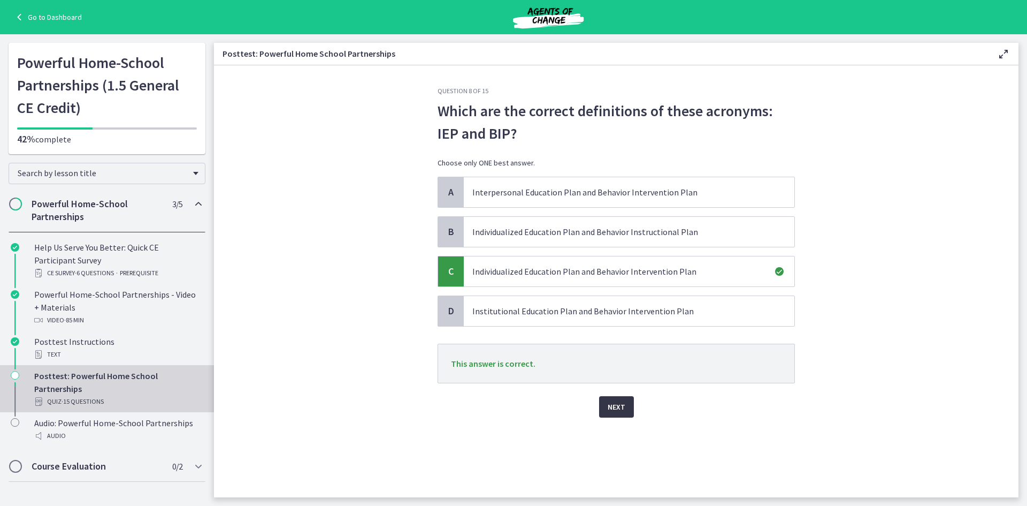
click at [611, 404] on span "Next" at bounding box center [617, 406] width 18 height 13
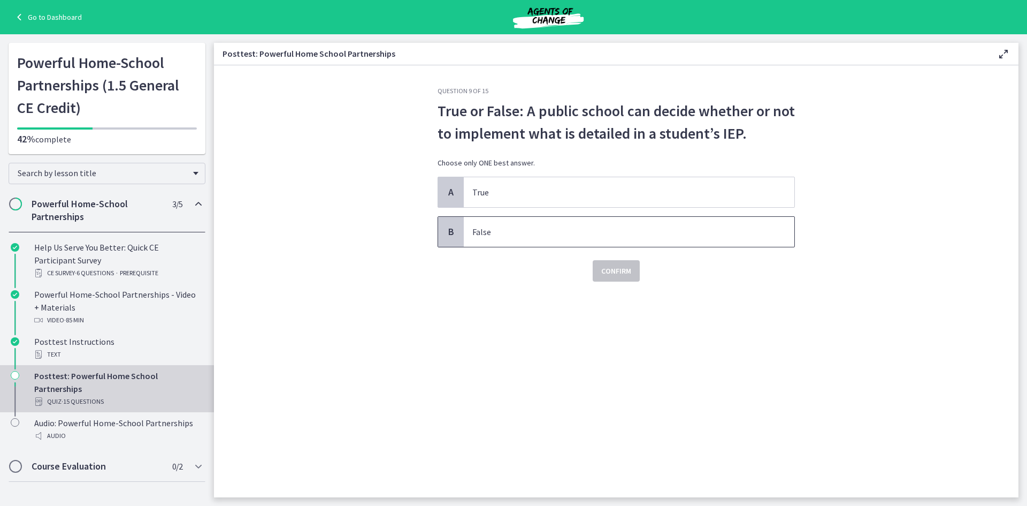
click at [514, 240] on span "False" at bounding box center [629, 232] width 331 height 30
click at [615, 265] on span "Confirm" at bounding box center [616, 270] width 30 height 13
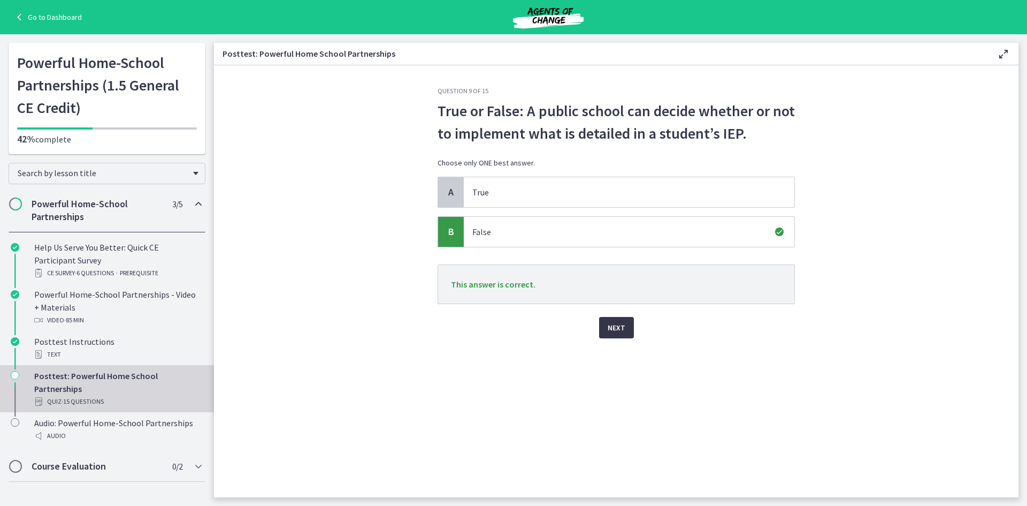
click at [617, 319] on button "Next" at bounding box center [616, 327] width 35 height 21
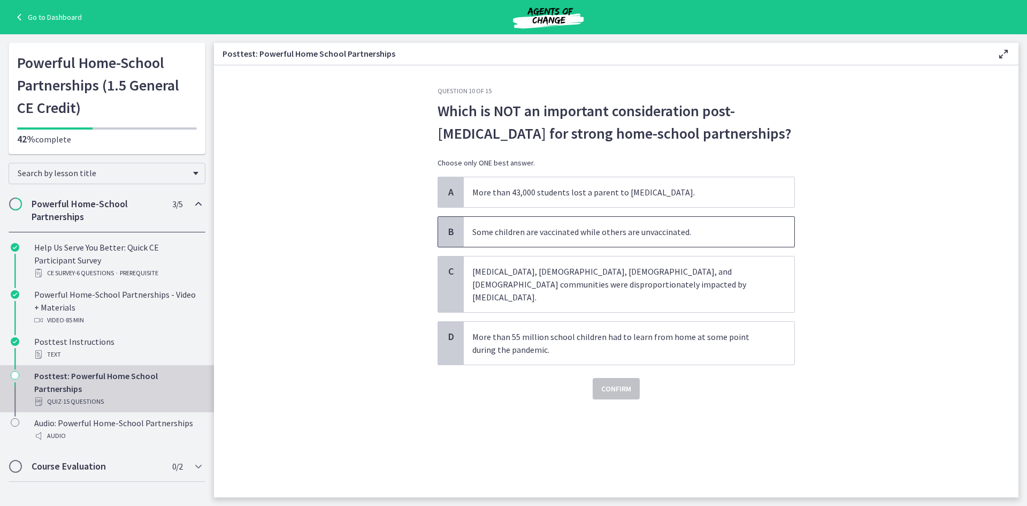
click at [738, 231] on p "Some children are vaccinated while others are unvaccinated." at bounding box center [619, 231] width 292 height 13
click at [622, 382] on span "Confirm" at bounding box center [616, 388] width 30 height 13
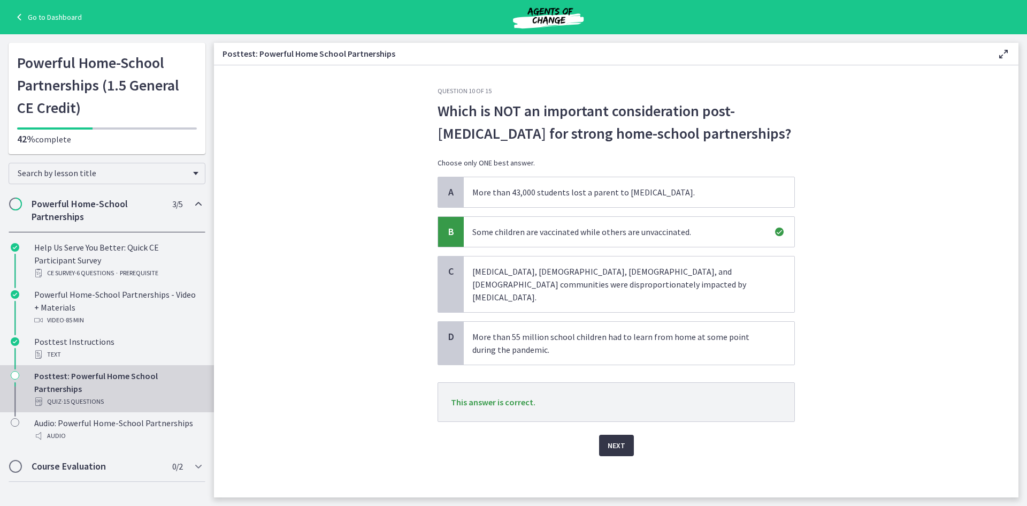
click at [622, 439] on span "Next" at bounding box center [617, 445] width 18 height 13
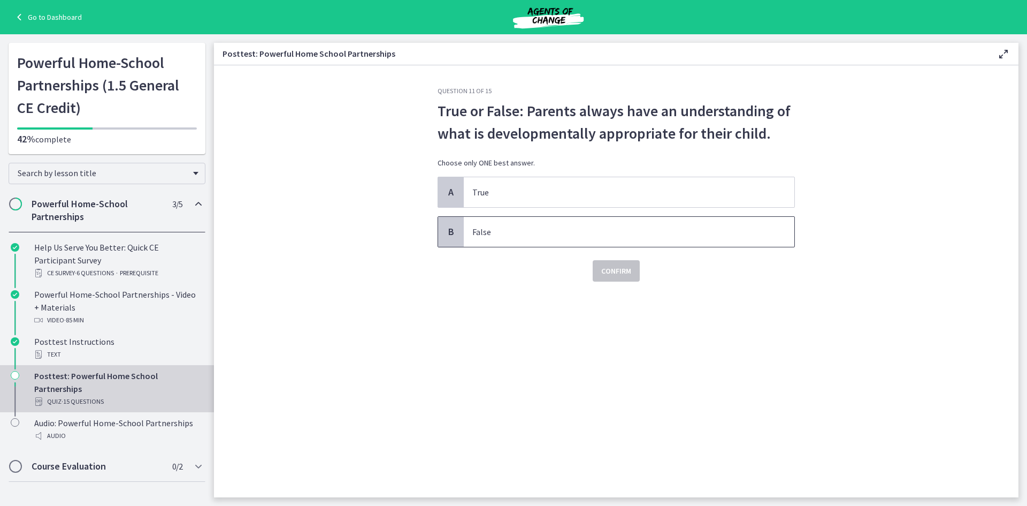
click at [647, 234] on p "False" at bounding box center [619, 231] width 292 height 13
click at [615, 267] on span "Confirm" at bounding box center [616, 270] width 30 height 13
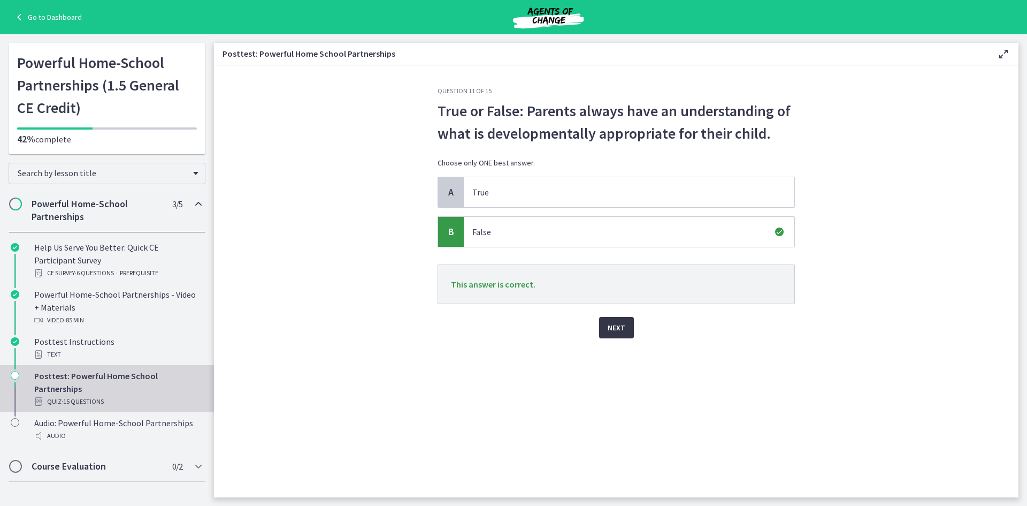
click at [618, 331] on span "Next" at bounding box center [617, 327] width 18 height 13
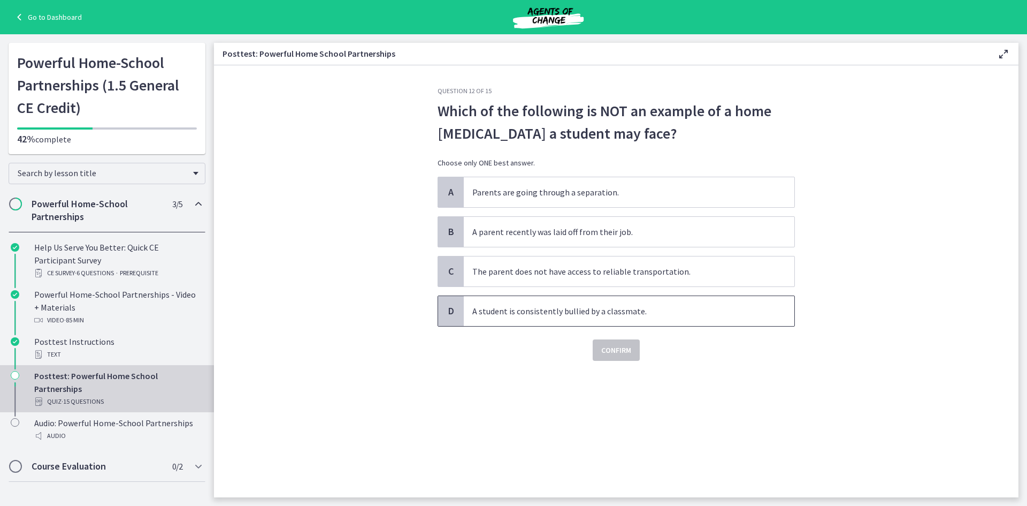
click at [736, 310] on p "A student is consistently bullied by a classmate." at bounding box center [619, 310] width 292 height 13
click at [630, 345] on span "Confirm" at bounding box center [616, 350] width 30 height 13
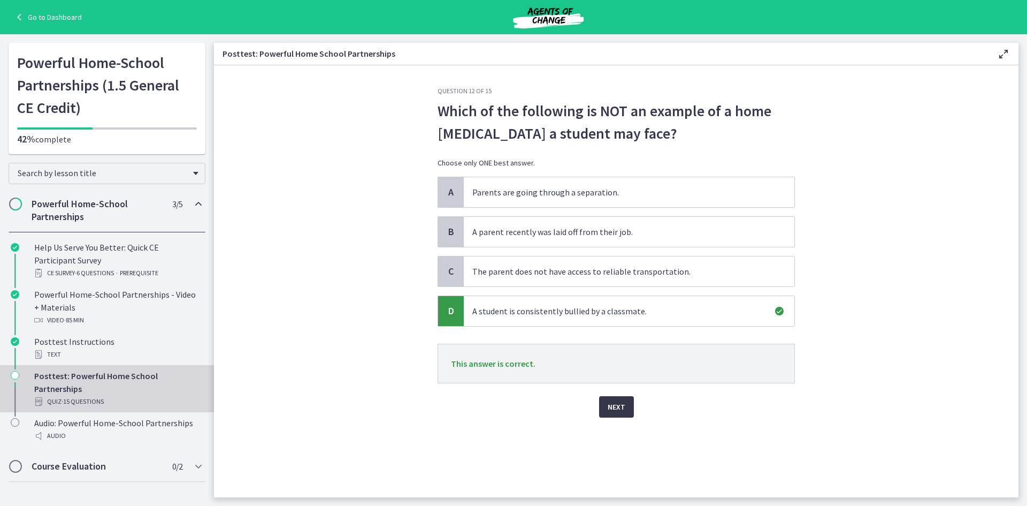
click at [612, 405] on span "Next" at bounding box center [617, 406] width 18 height 13
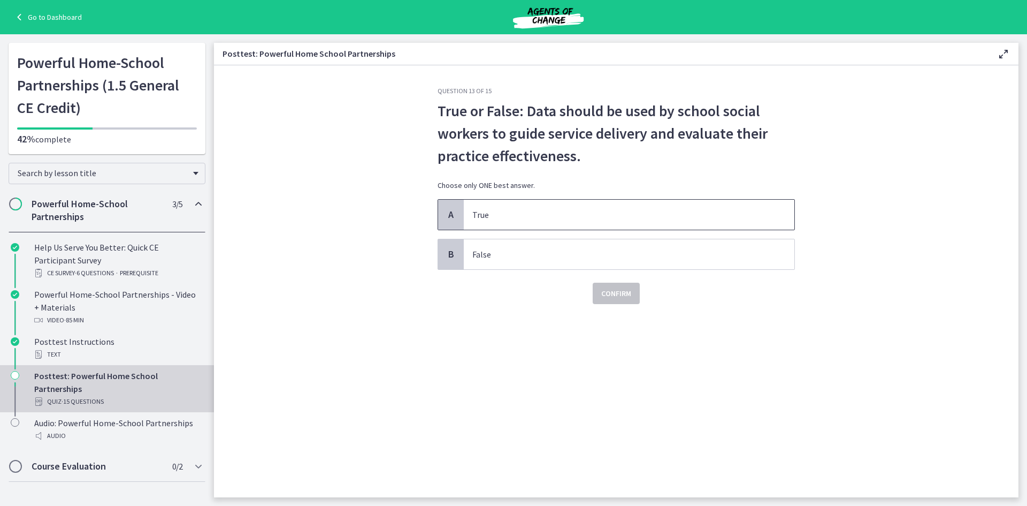
click at [531, 209] on p "True" at bounding box center [619, 214] width 292 height 13
click at [620, 296] on span "Confirm" at bounding box center [616, 293] width 30 height 13
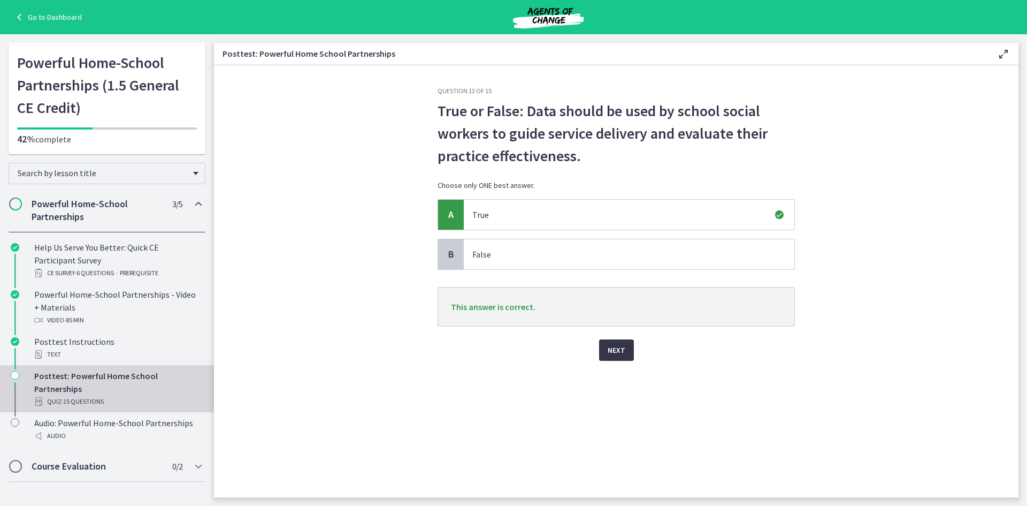
click at [616, 357] on button "Next" at bounding box center [616, 349] width 35 height 21
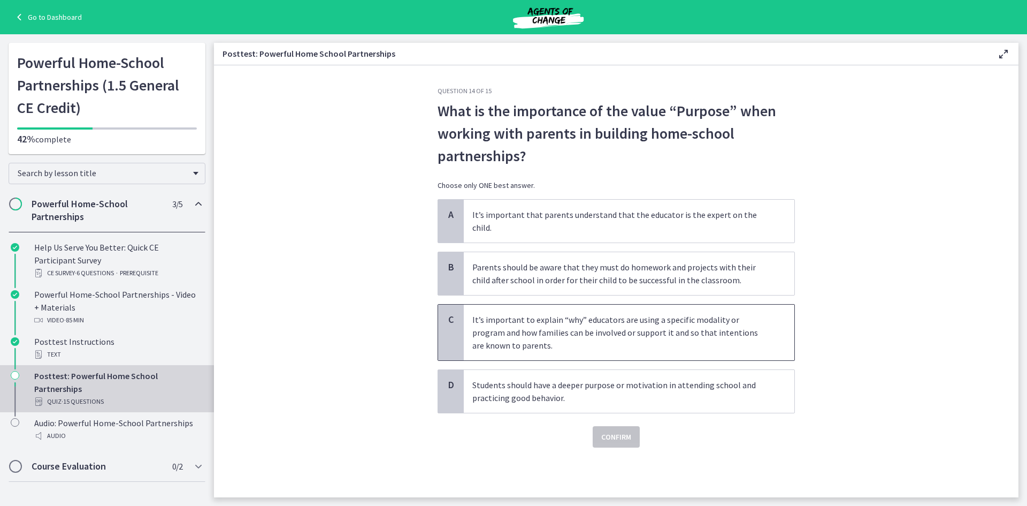
click at [744, 313] on p "It’s important to explain “why” educators are using a specific modality or prog…" at bounding box center [619, 332] width 292 height 39
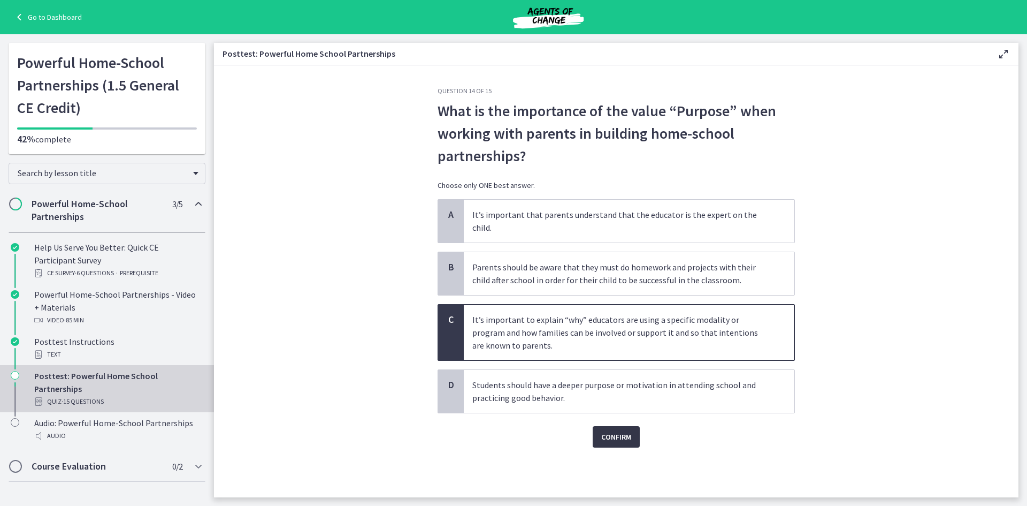
click at [608, 430] on span "Confirm" at bounding box center [616, 436] width 30 height 13
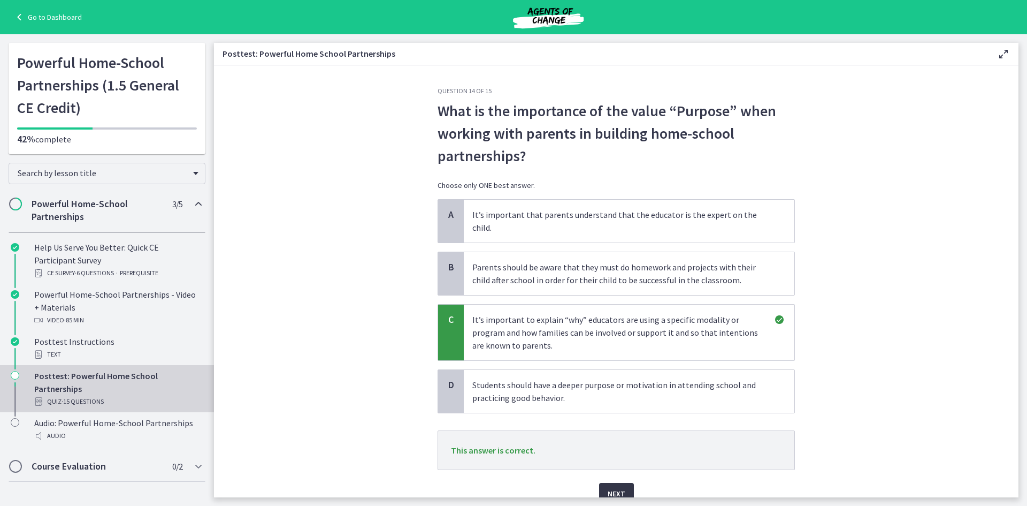
click at [608, 487] on span "Next" at bounding box center [617, 493] width 18 height 13
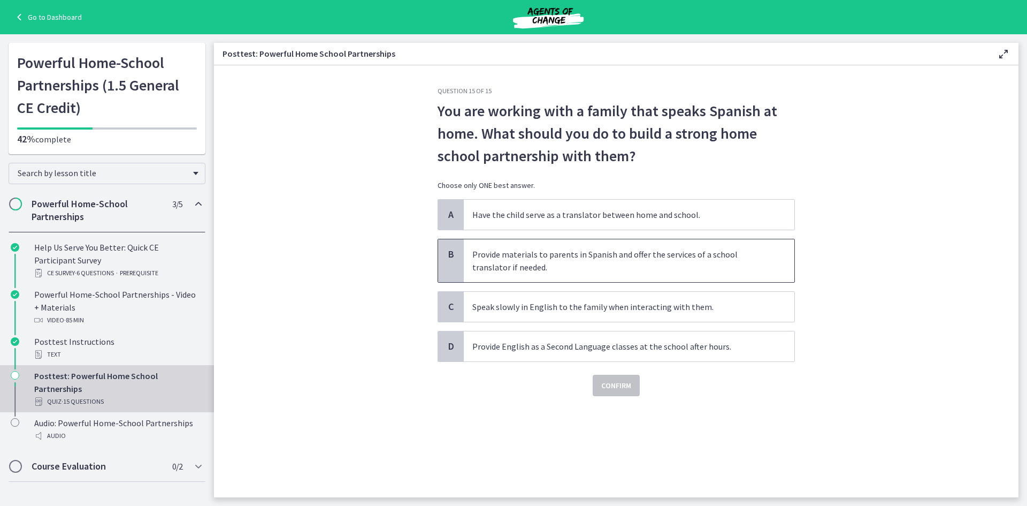
click at [762, 261] on p "Provide materials to parents in Spanish and offer the services of a school tran…" at bounding box center [619, 261] width 292 height 26
click at [621, 389] on span "Confirm" at bounding box center [616, 385] width 30 height 13
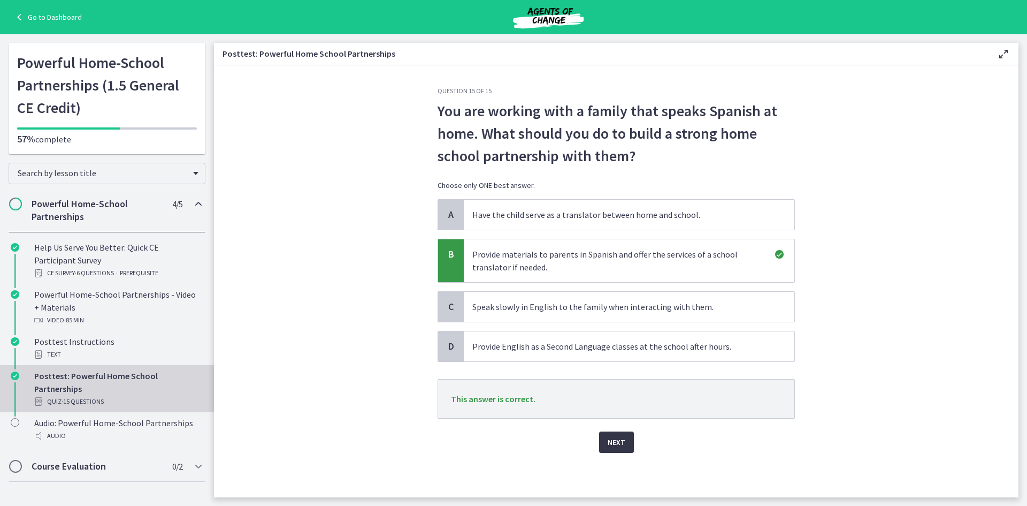
click at [618, 443] on span "Next" at bounding box center [617, 442] width 18 height 13
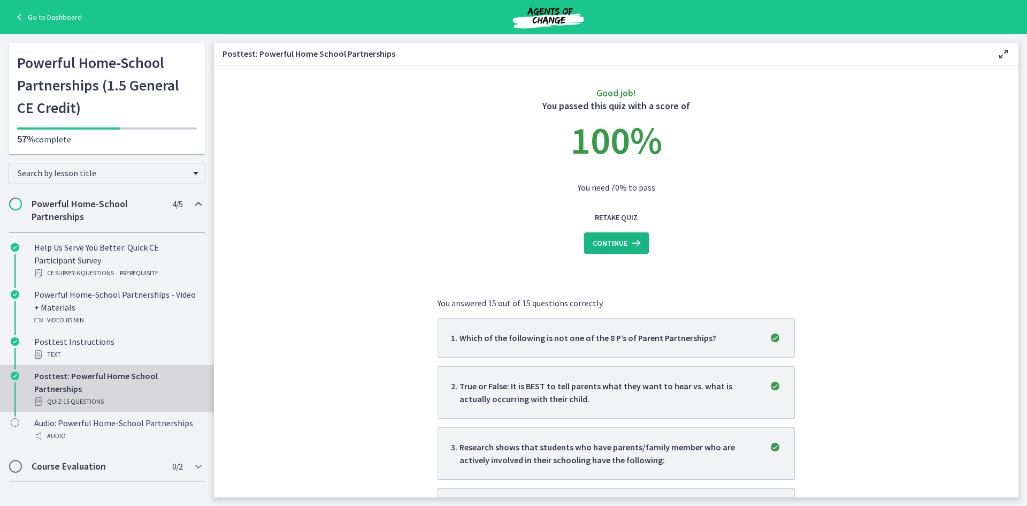
click at [619, 246] on span "Continue" at bounding box center [610, 243] width 35 height 13
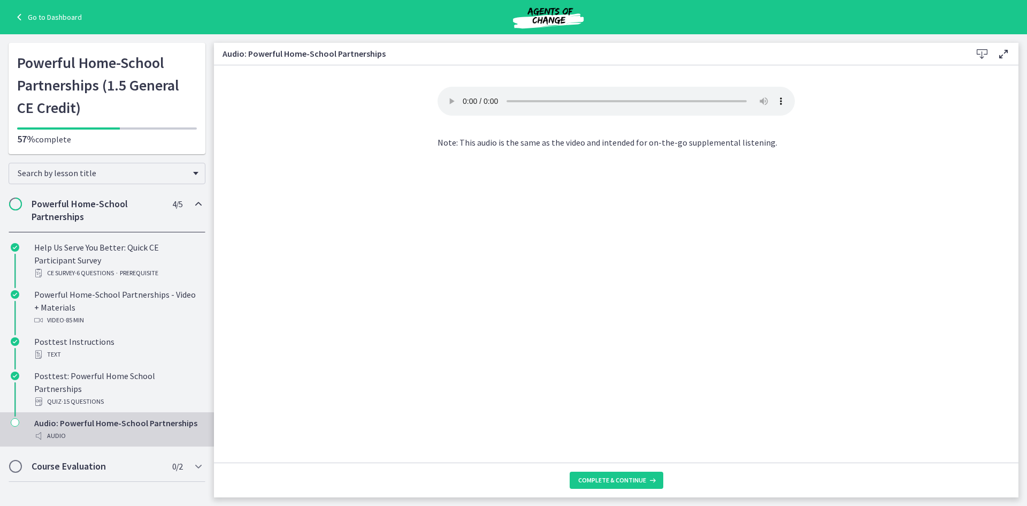
click at [491, 225] on div "Your browser doesn't support the audio element. Download it here Note: This aud…" at bounding box center [616, 275] width 375 height 376
click at [625, 478] on span "Complete & continue" at bounding box center [612, 480] width 68 height 9
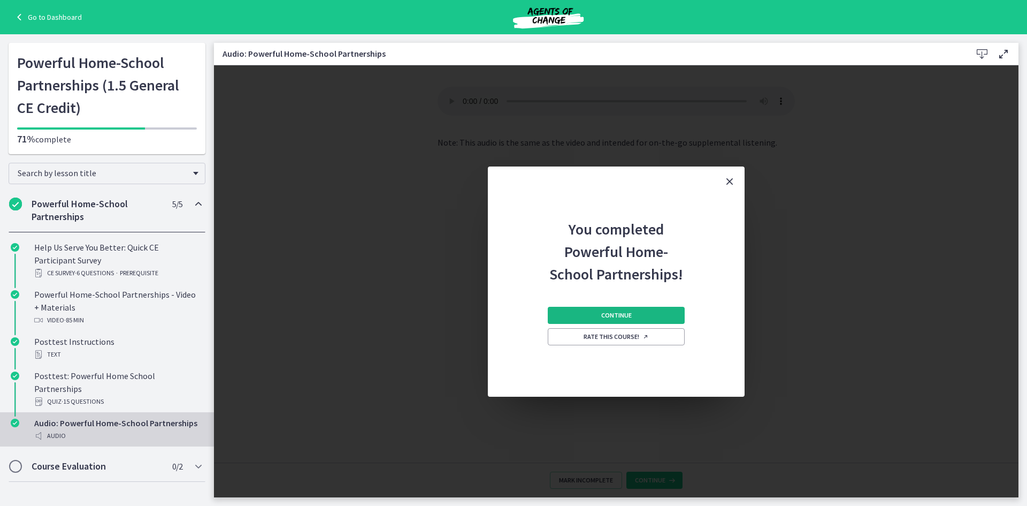
click at [618, 318] on span "Continue" at bounding box center [616, 315] width 31 height 9
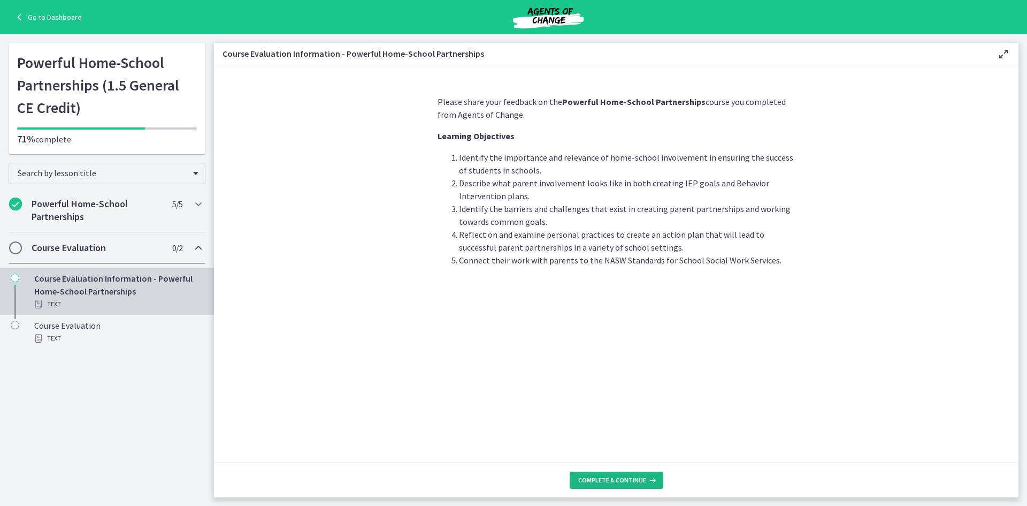
click at [620, 481] on span "Complete & continue" at bounding box center [612, 480] width 68 height 9
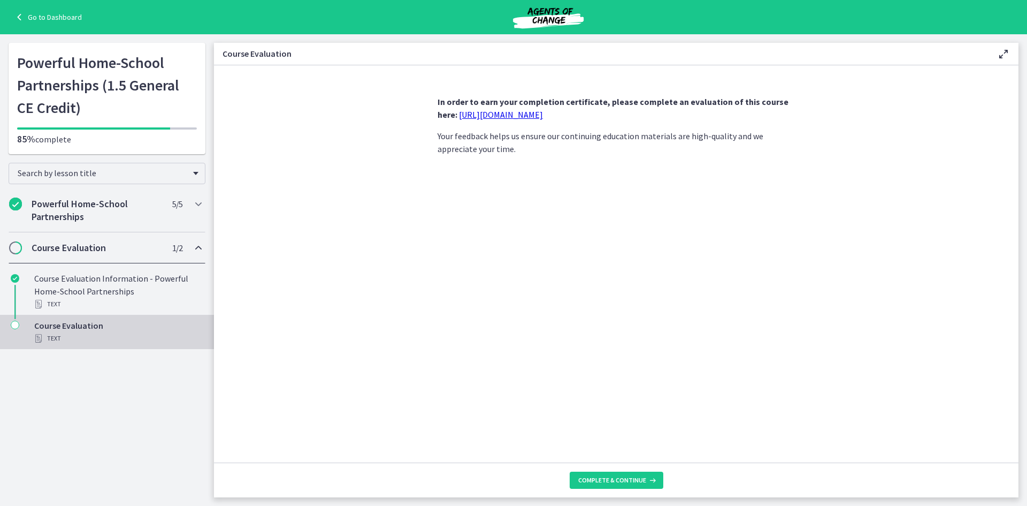
click at [505, 116] on link "[URL][DOMAIN_NAME]" at bounding box center [501, 114] width 84 height 11
click at [599, 476] on span "Complete & continue" at bounding box center [612, 480] width 68 height 9
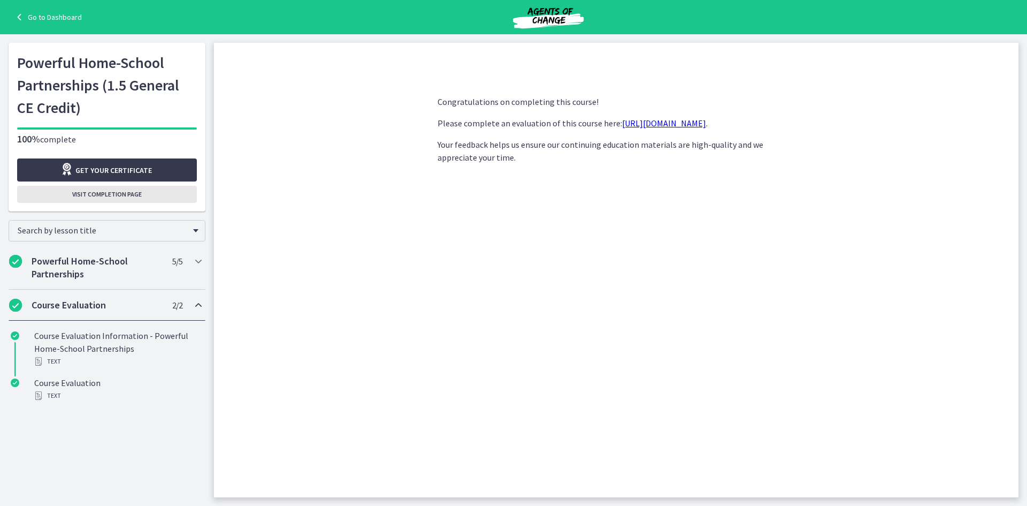
click at [116, 189] on button "Visit completion page" at bounding box center [107, 194] width 180 height 17
click at [113, 194] on span "Visit completion page" at bounding box center [107, 194] width 70 height 9
click at [360, 237] on section "Congratulations on completing this course! Please complete an evaluation of thi…" at bounding box center [616, 281] width 805 height 432
click at [119, 172] on span "Get your certificate" at bounding box center [113, 170] width 77 height 13
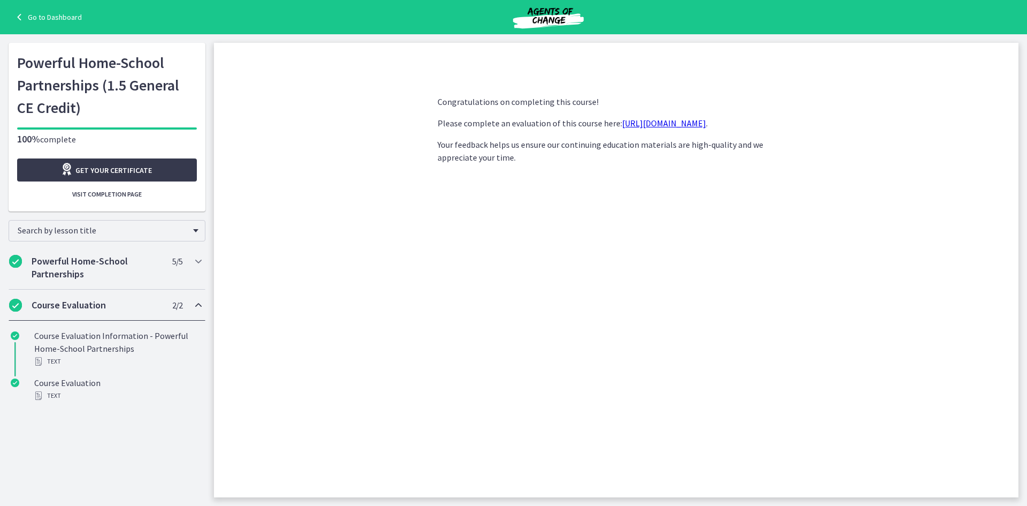
click at [104, 79] on h1 "Powerful Home-School Partnerships (1.5 General CE Credit)" at bounding box center [107, 84] width 180 height 67
click at [55, 19] on link "Go to Dashboard" at bounding box center [47, 17] width 69 height 13
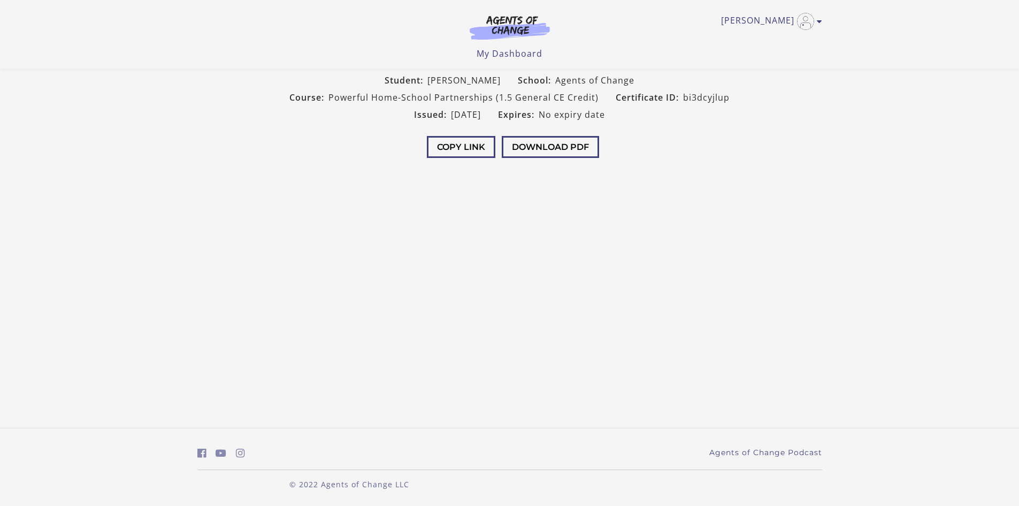
scroll to position [118, 0]
click at [531, 158] on button "Download PDF" at bounding box center [550, 147] width 97 height 22
